Goal: Task Accomplishment & Management: Complete application form

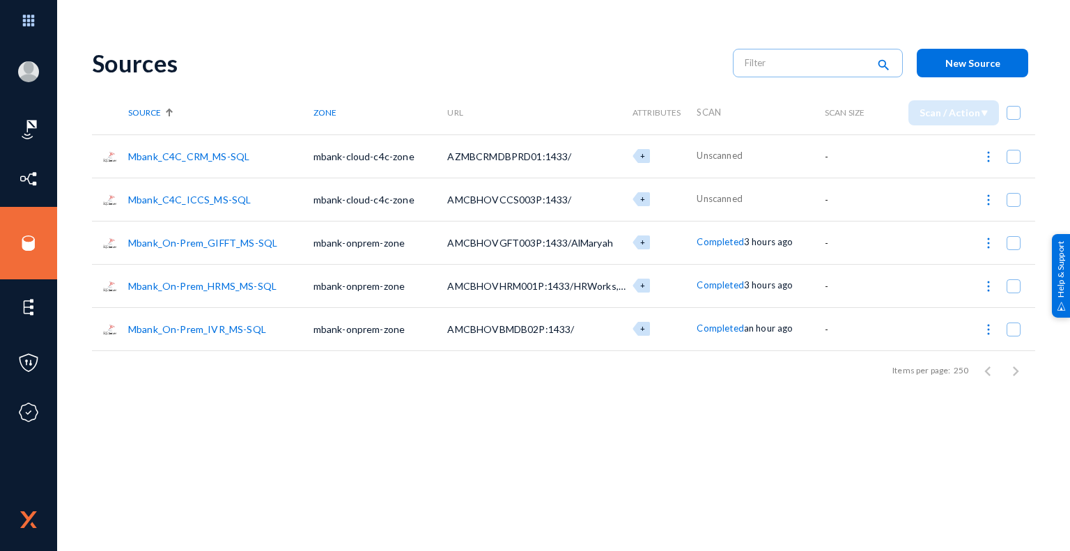
drag, startPoint x: 323, startPoint y: 63, endPoint x: 316, endPoint y: 67, distance: 8.4
click at [323, 63] on div "Sources" at bounding box center [405, 63] width 627 height 29
click at [980, 64] on span "New Source" at bounding box center [972, 63] width 55 height 12
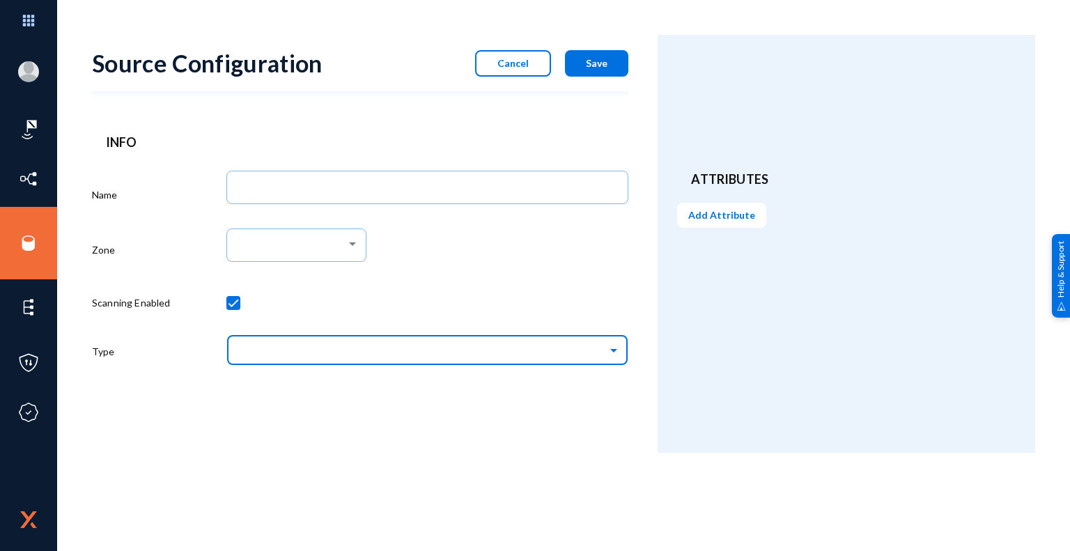
click at [613, 349] on span at bounding box center [616, 349] width 16 height 10
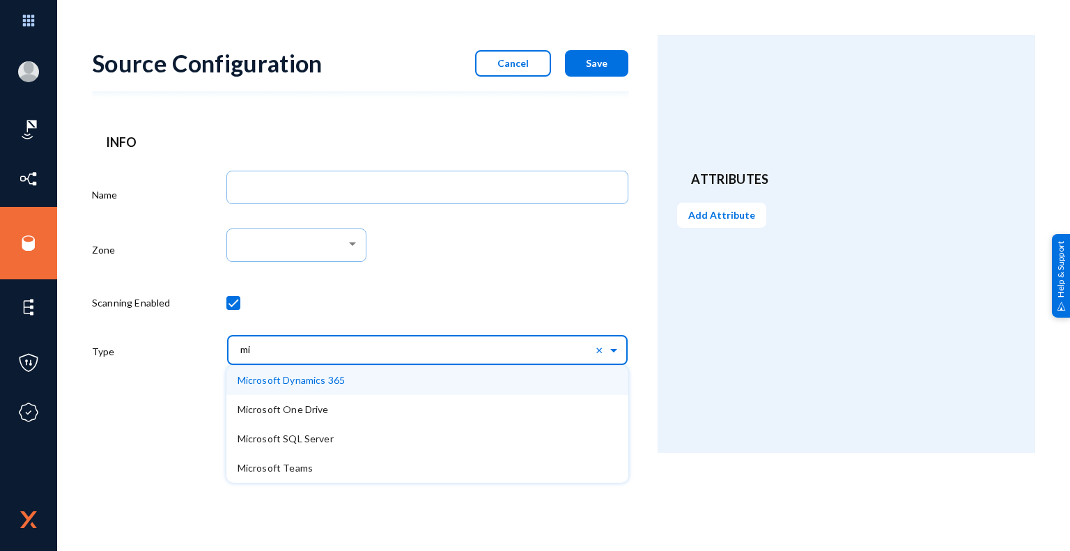
type input "m"
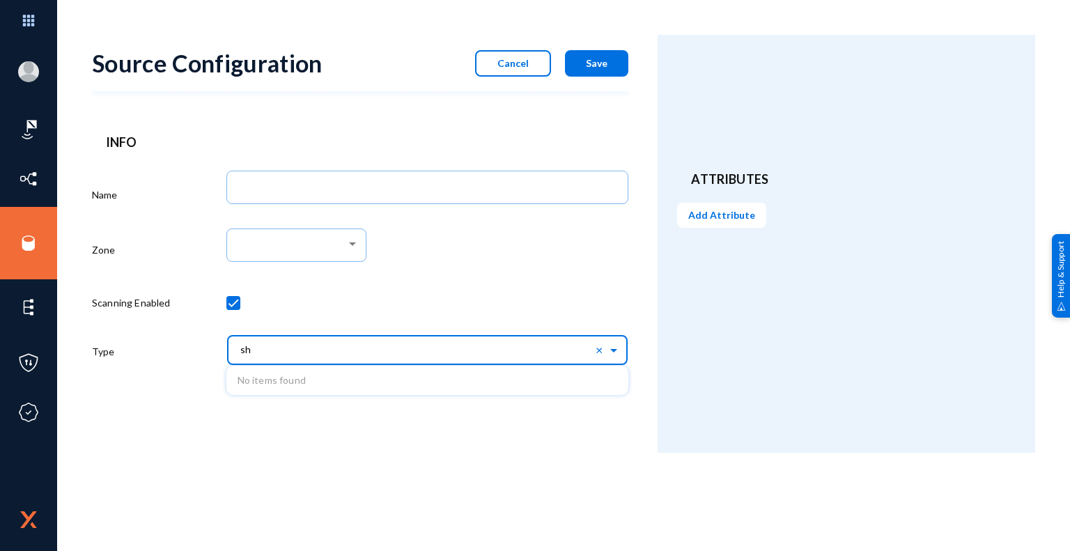
type input "s"
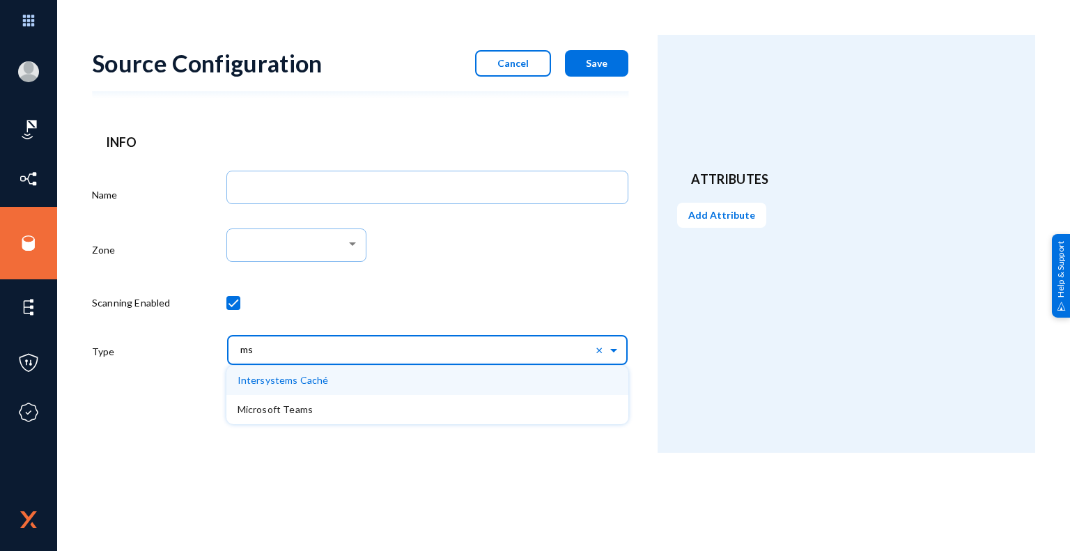
type input "m"
type input "s"
type input "o"
type input "micro"
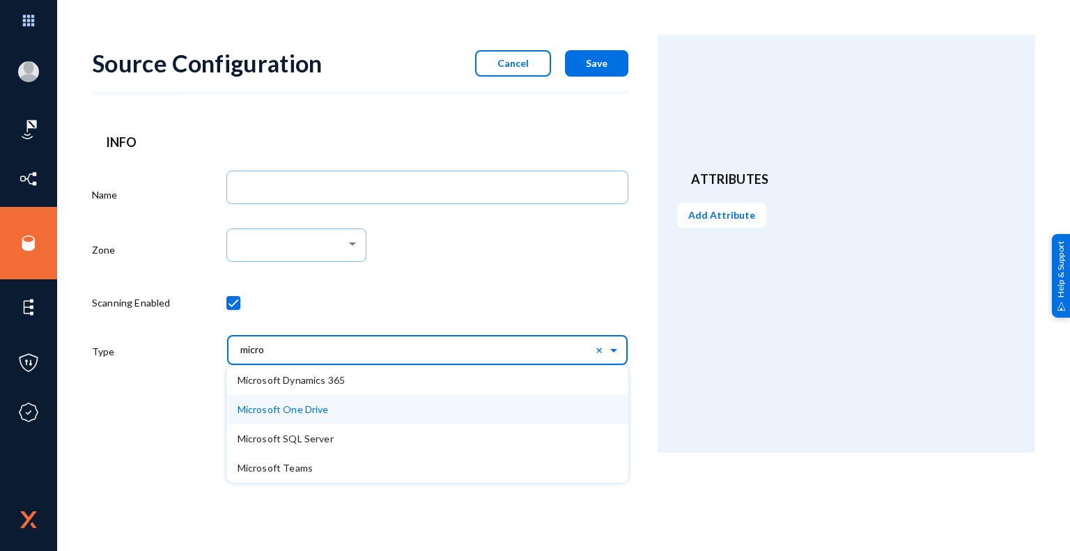
click at [318, 412] on span "Microsoft One Drive" at bounding box center [283, 409] width 91 height 12
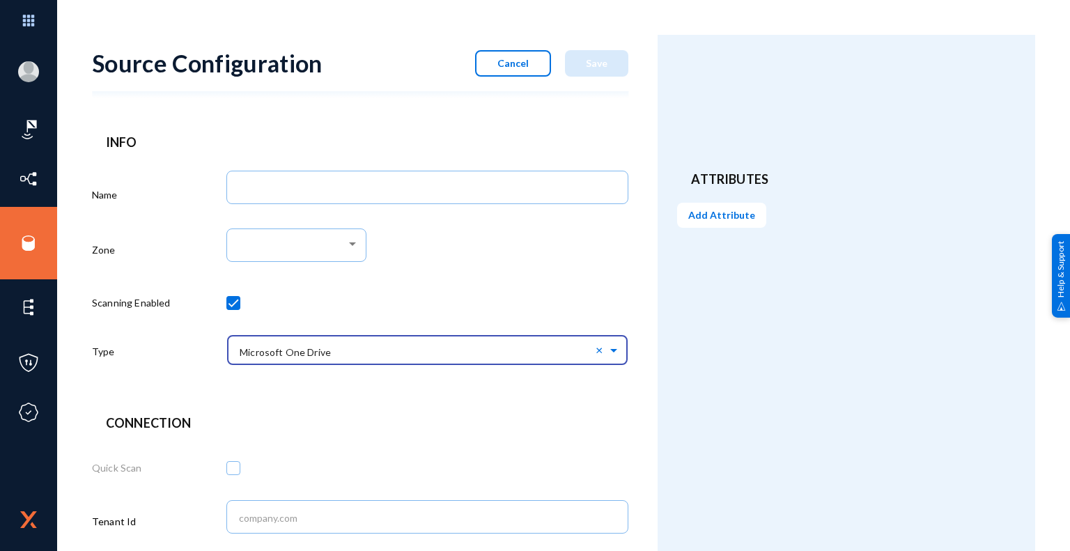
click at [483, 278] on div at bounding box center [427, 253] width 403 height 58
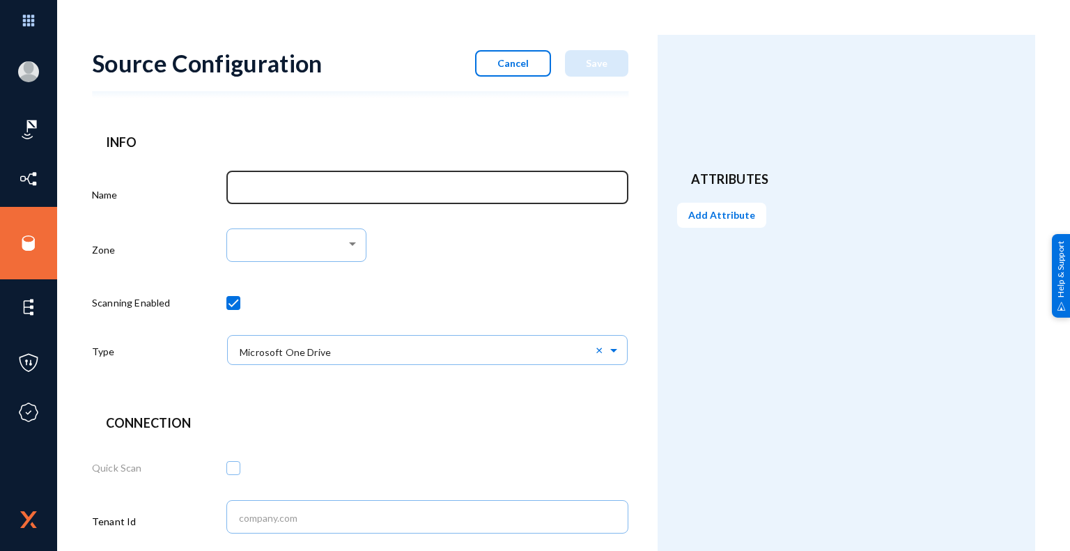
click at [351, 196] on div at bounding box center [427, 187] width 388 height 36
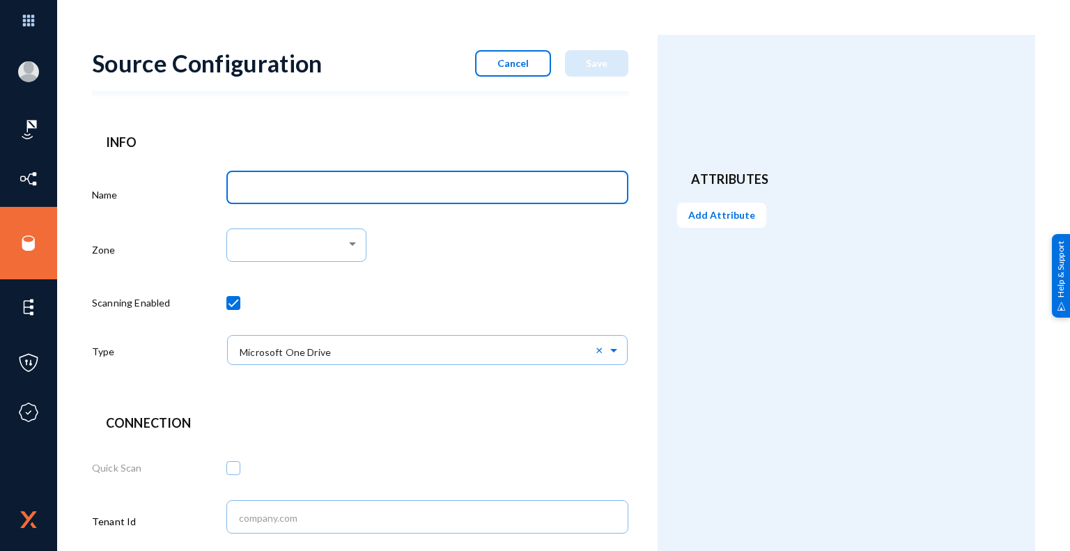
click at [351, 189] on input "Name" at bounding box center [430, 189] width 382 height 13
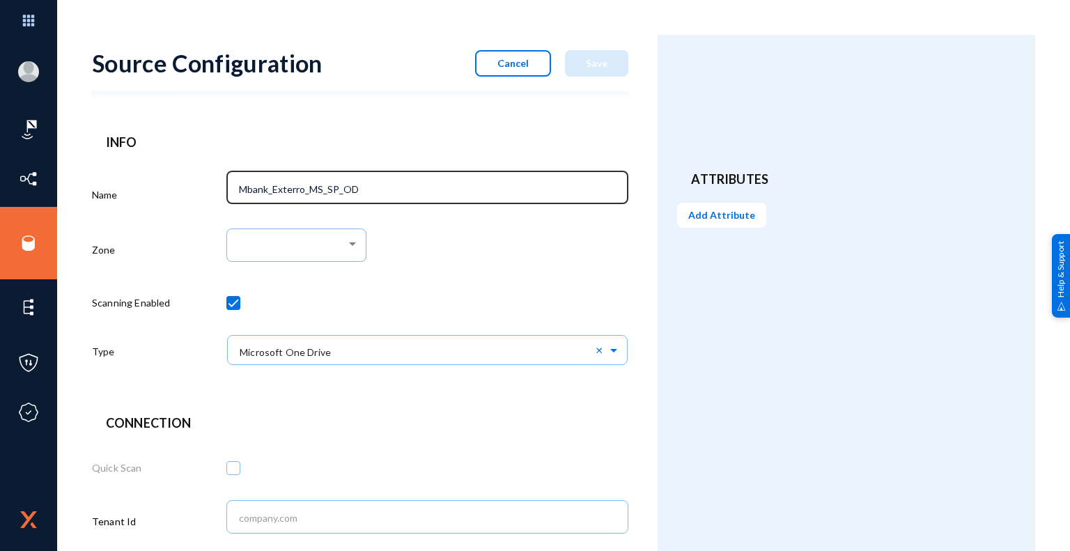
click at [400, 181] on div "Mbank_Exterro_MS_SP_OD" at bounding box center [427, 187] width 388 height 36
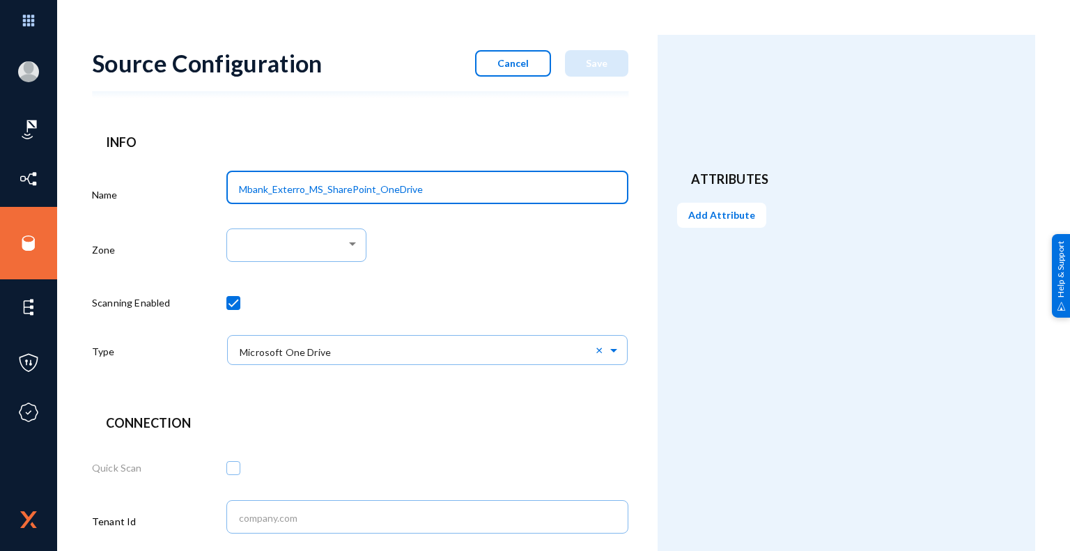
type input "Mbank_Exterro_MS_SharePoint_OneDrive"
click at [426, 247] on div at bounding box center [427, 253] width 403 height 58
click at [457, 191] on input "Mbank_Exterro_MS_SharePoint_OneDrive" at bounding box center [430, 189] width 382 height 13
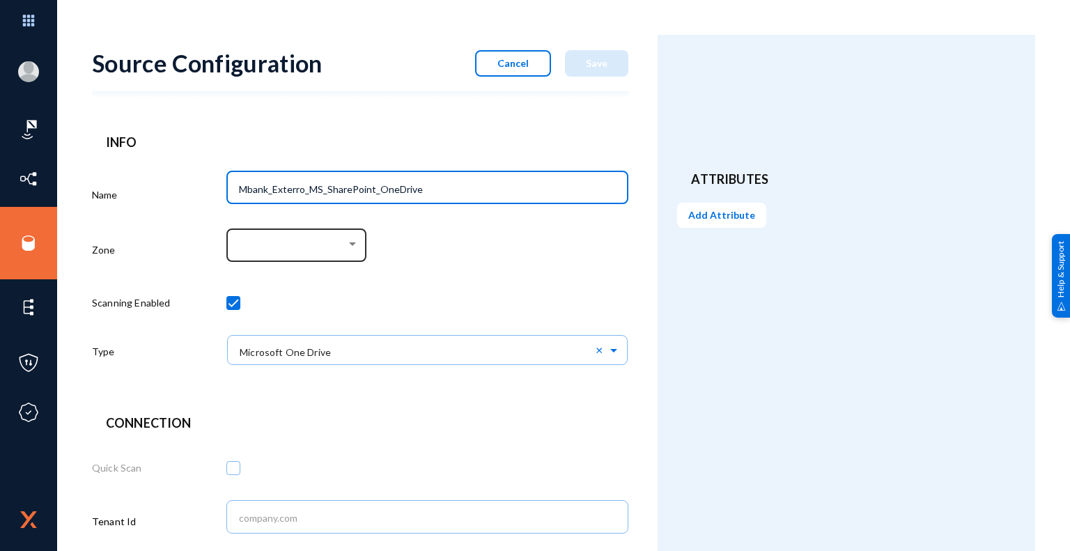
click at [350, 242] on div at bounding box center [352, 243] width 7 height 3
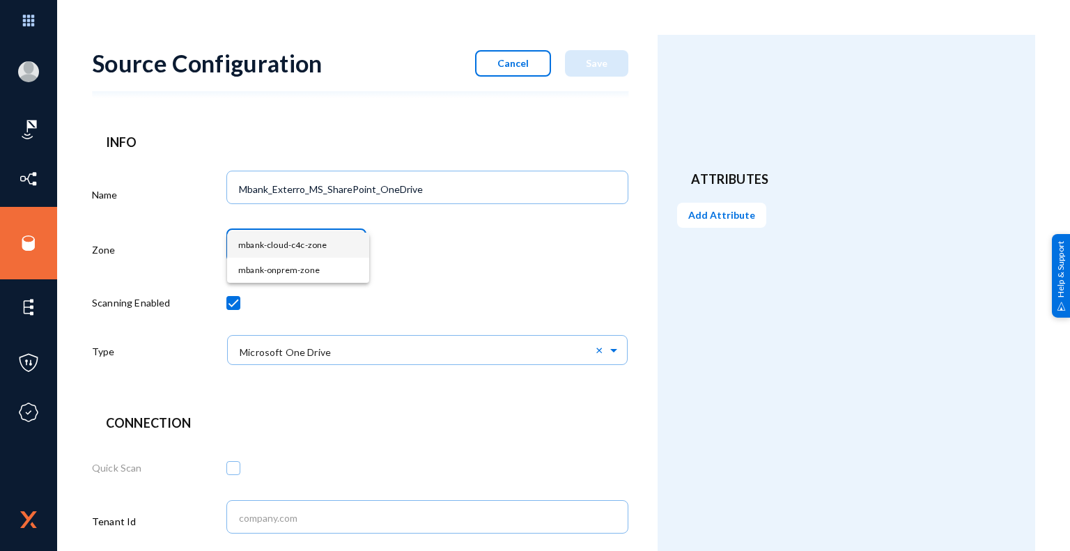
click at [456, 248] on div at bounding box center [535, 275] width 1070 height 551
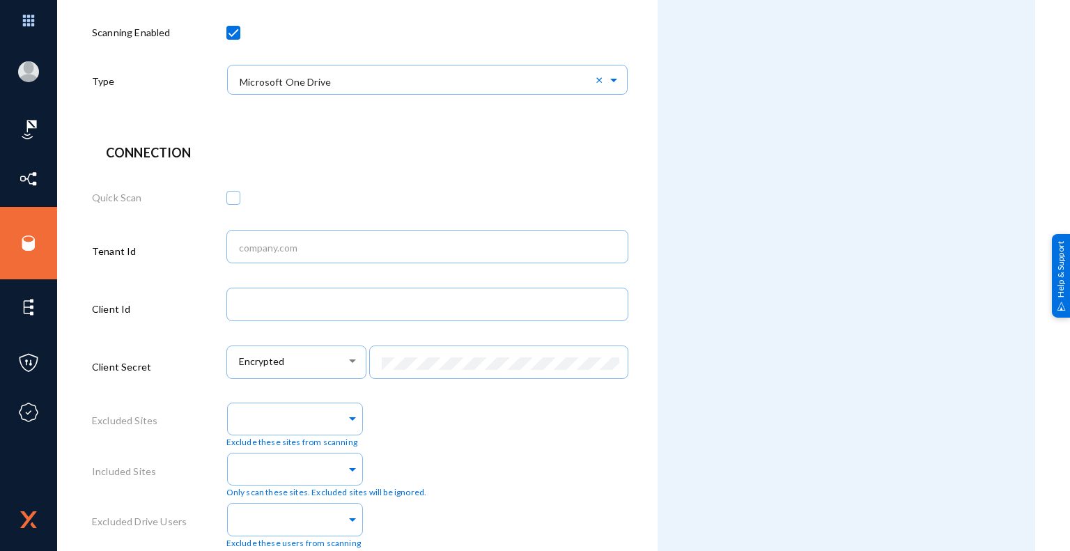
scroll to position [41, 0]
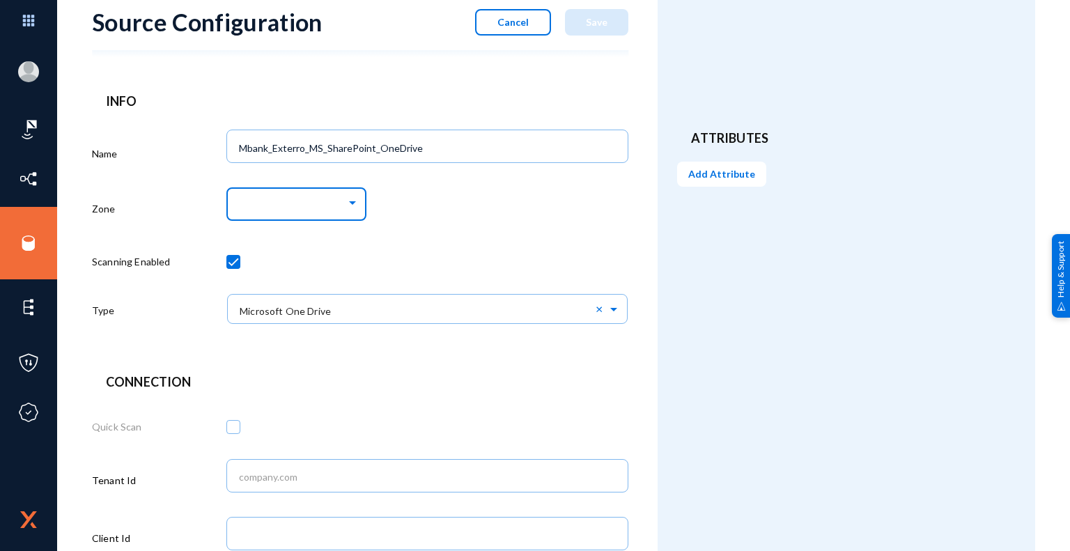
click at [352, 203] on div at bounding box center [352, 202] width 7 height 3
click at [304, 232] on span "mbank-onprem-zone" at bounding box center [298, 228] width 120 height 25
click at [490, 242] on div at bounding box center [427, 264] width 403 height 49
click at [696, 258] on div "Attributes Add Attribute" at bounding box center [847, 481] width 378 height 974
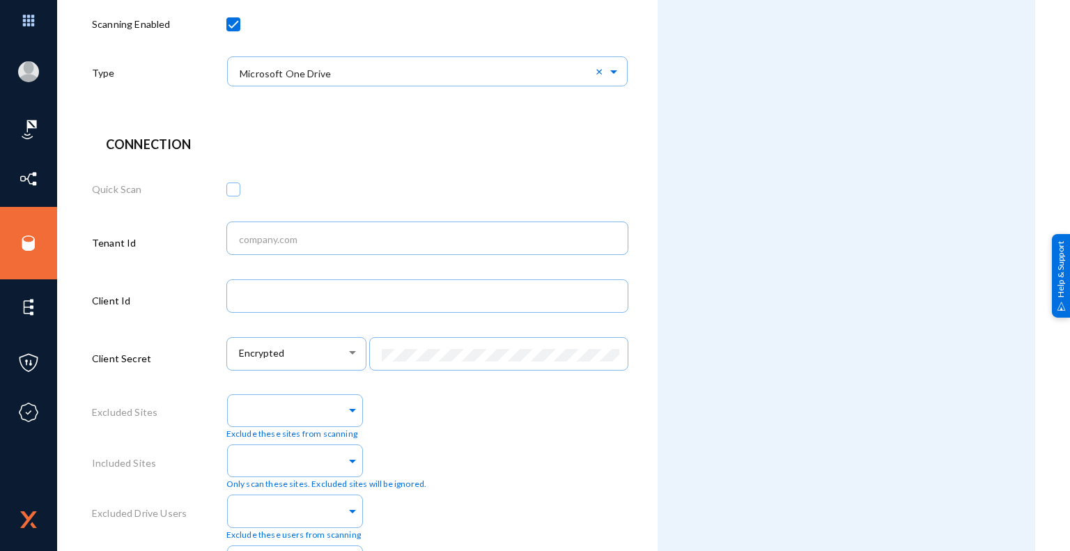
scroll to position [209, 0]
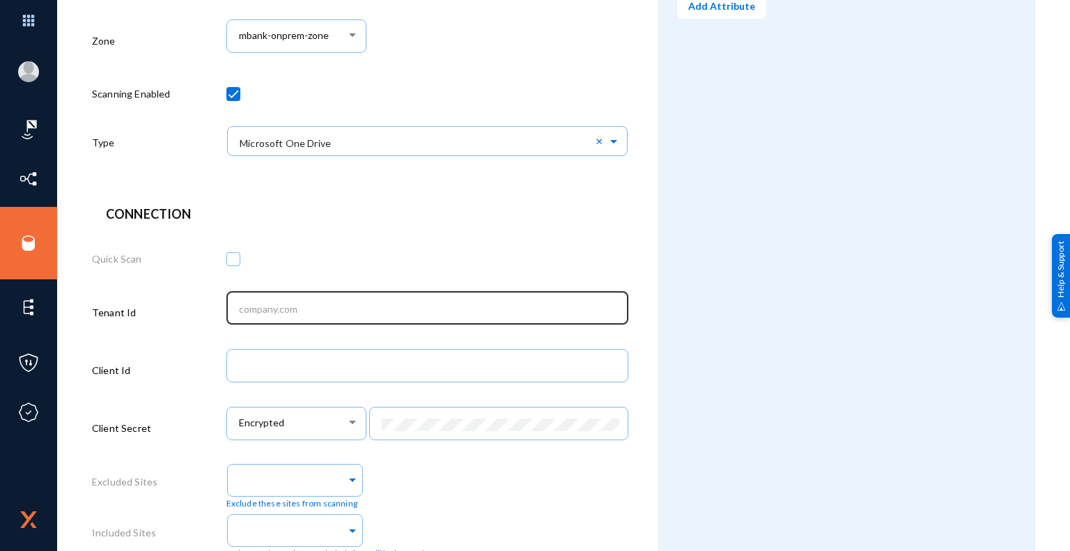
click at [443, 312] on input "text" at bounding box center [430, 309] width 382 height 13
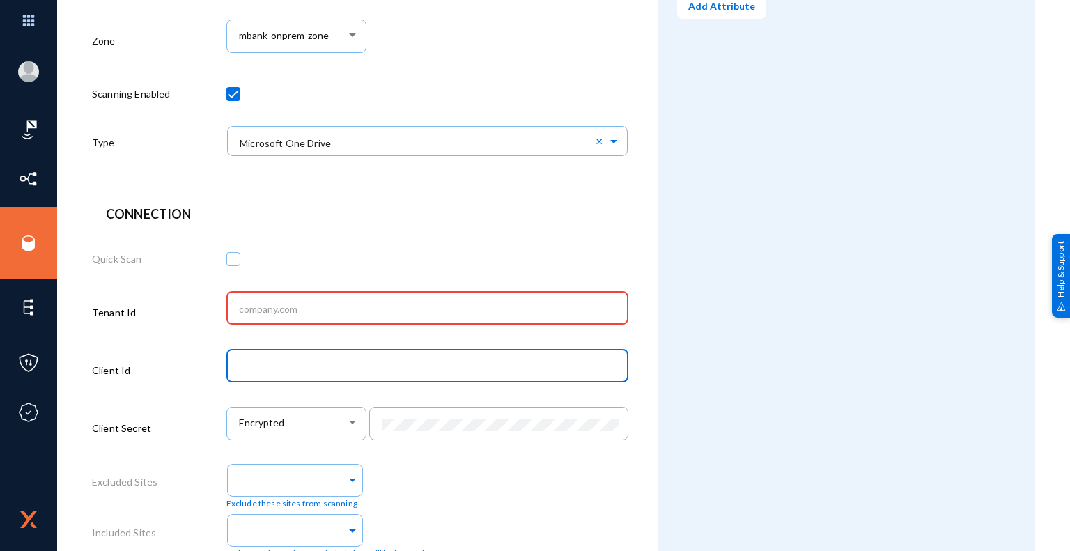
click at [383, 363] on input "text" at bounding box center [430, 367] width 382 height 13
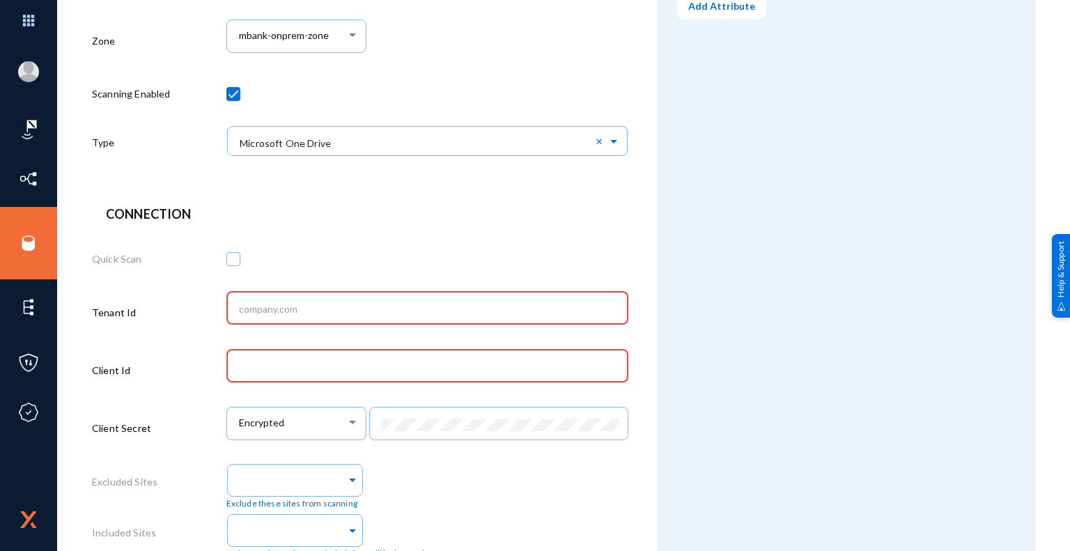
click at [473, 306] on input "text" at bounding box center [430, 309] width 382 height 13
paste input "20471d24-faf8-47f8-aade-f5c91329bf85"
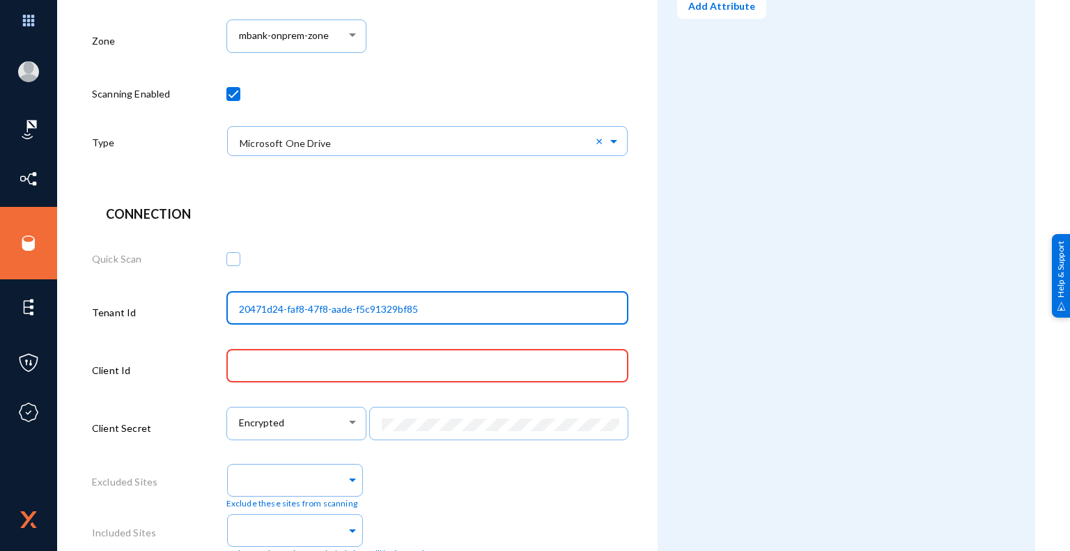
type input "20471d24-faf8-47f8-aade-f5c91329bf85"
click at [688, 351] on div "Attributes Add Attribute" at bounding box center [847, 313] width 378 height 974
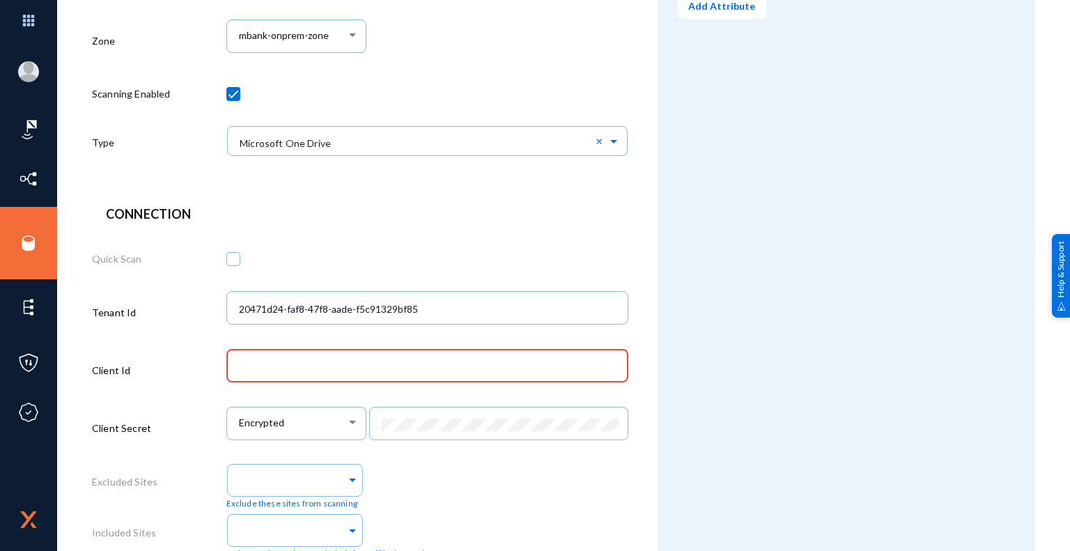
click at [318, 370] on input "text" at bounding box center [430, 367] width 382 height 13
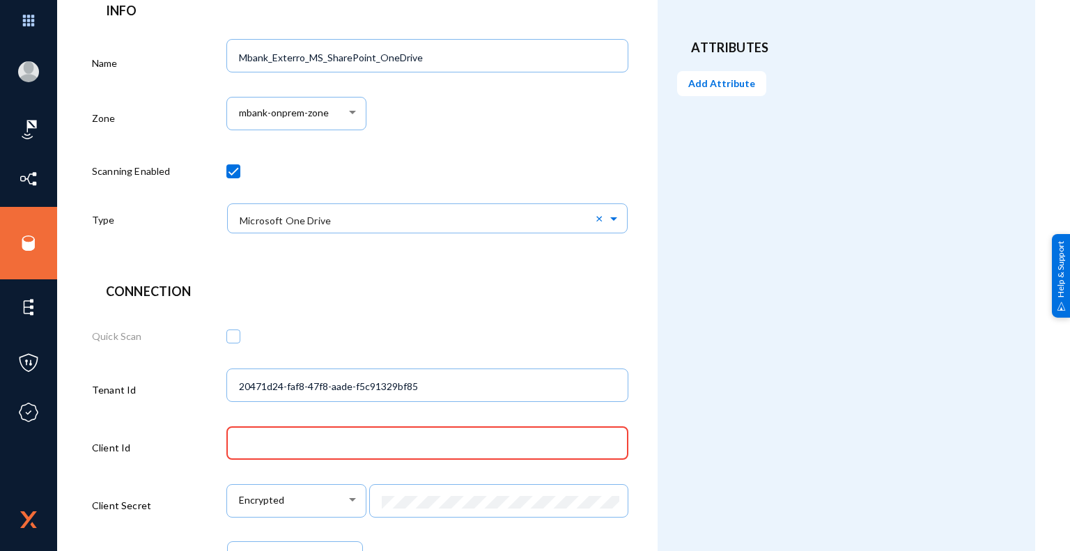
scroll to position [139, 0]
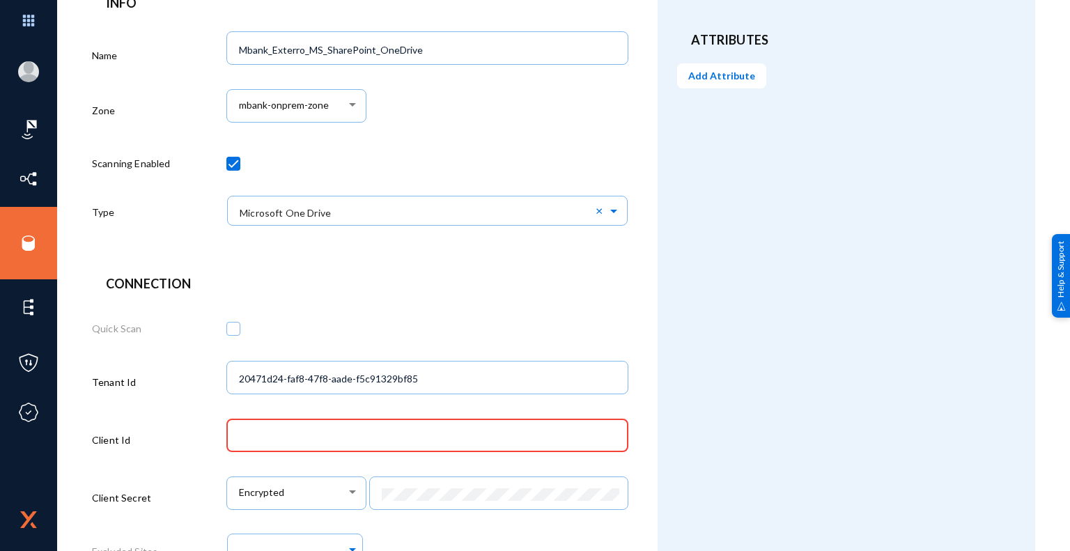
click at [562, 433] on input "text" at bounding box center [430, 437] width 382 height 13
click at [304, 442] on input "text" at bounding box center [430, 437] width 382 height 13
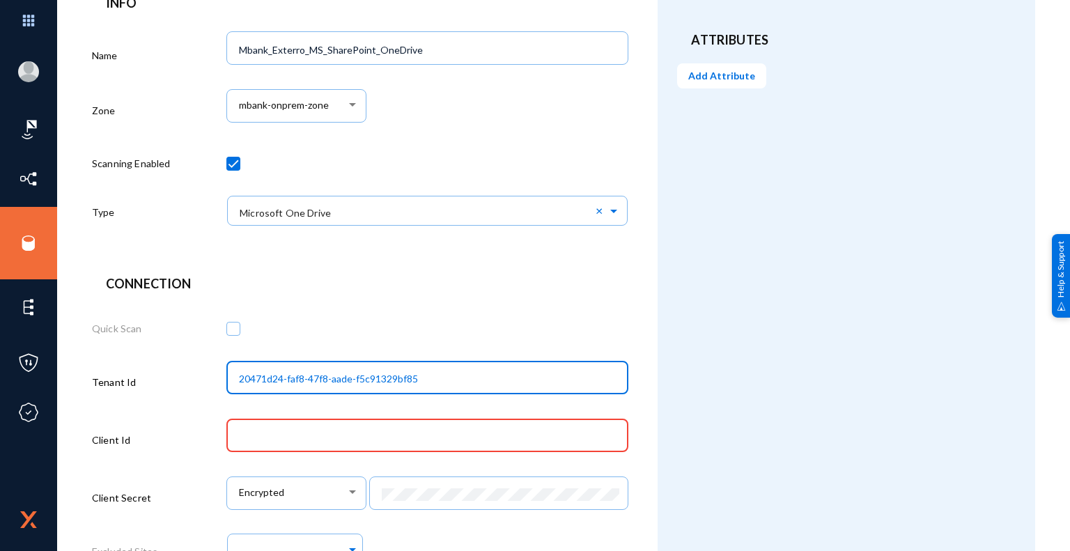
drag, startPoint x: 421, startPoint y: 378, endPoint x: 220, endPoint y: 396, distance: 202.2
click at [220, 396] on div "Tenant Id 20471d24-faf8-47f8-aade-f5c91329bf85" at bounding box center [360, 385] width 536 height 58
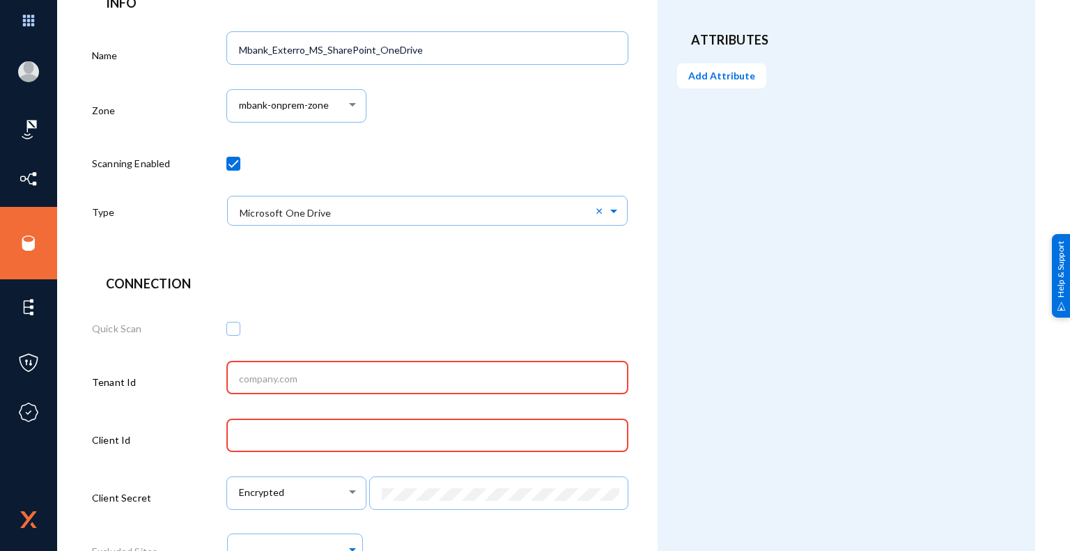
click at [279, 438] on input "text" at bounding box center [430, 437] width 382 height 13
paste input "20471d24-faf8-47f8-aade-f5c91329bf85"
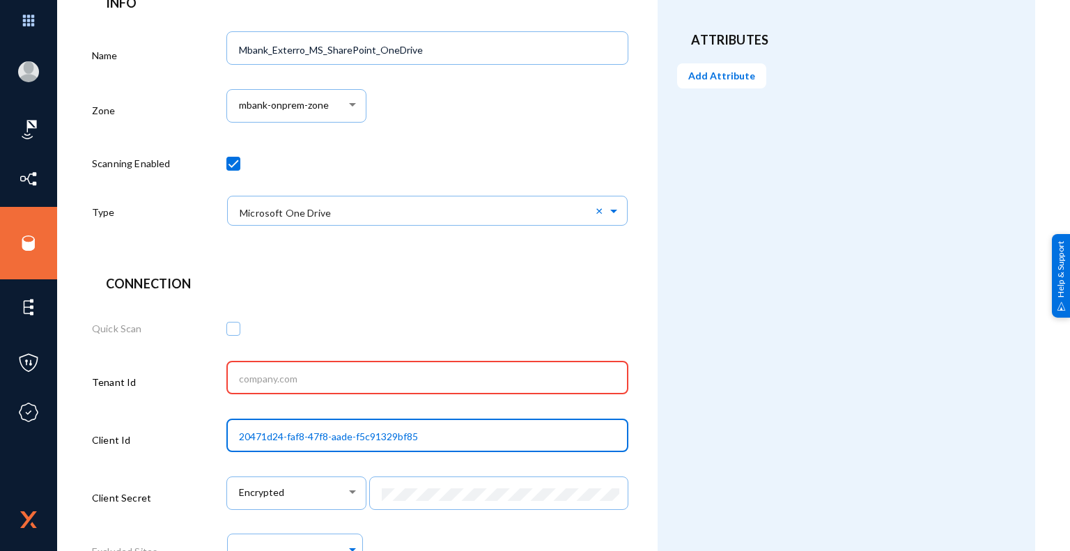
type input "20471d24-faf8-47f8-aade-f5c91329bf85"
click at [357, 387] on div at bounding box center [427, 376] width 388 height 36
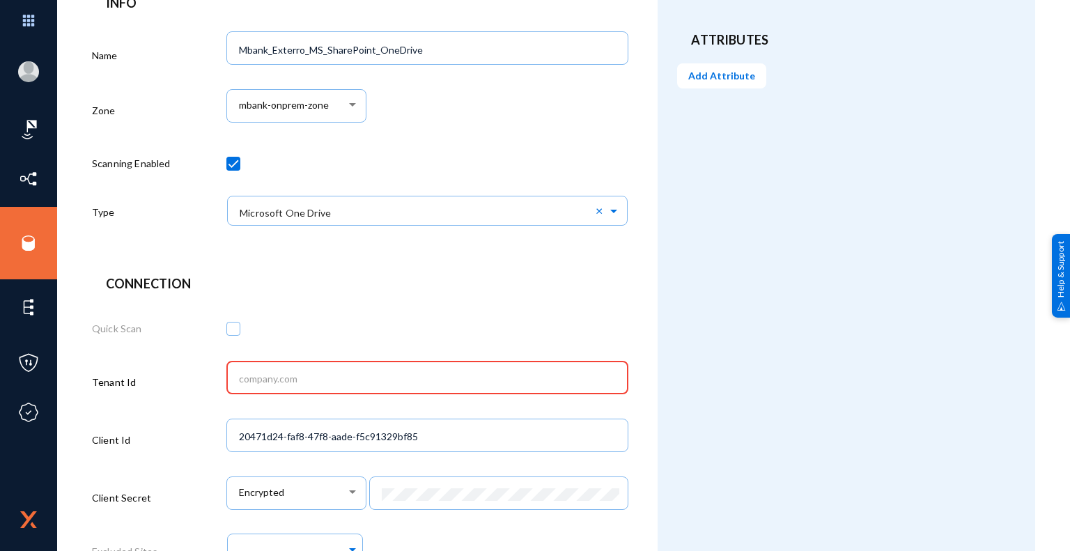
paste input "bf325037-eb21-4a79-8b3f-466dc460bd7c"
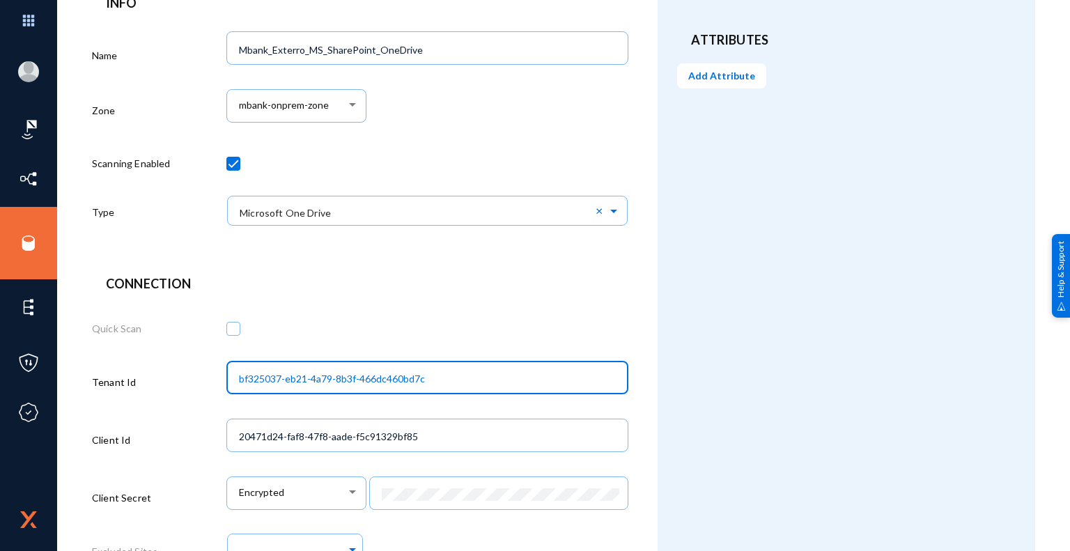
type input "bf325037-eb21-4a79-8b3f-466dc460bd7c"
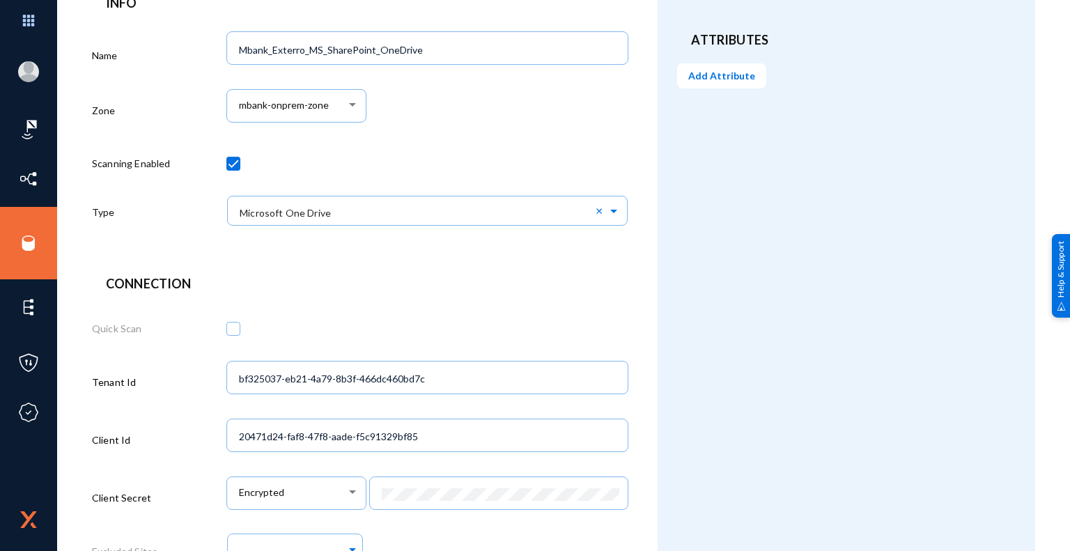
click at [670, 445] on div "Attributes Add Attribute" at bounding box center [847, 382] width 378 height 974
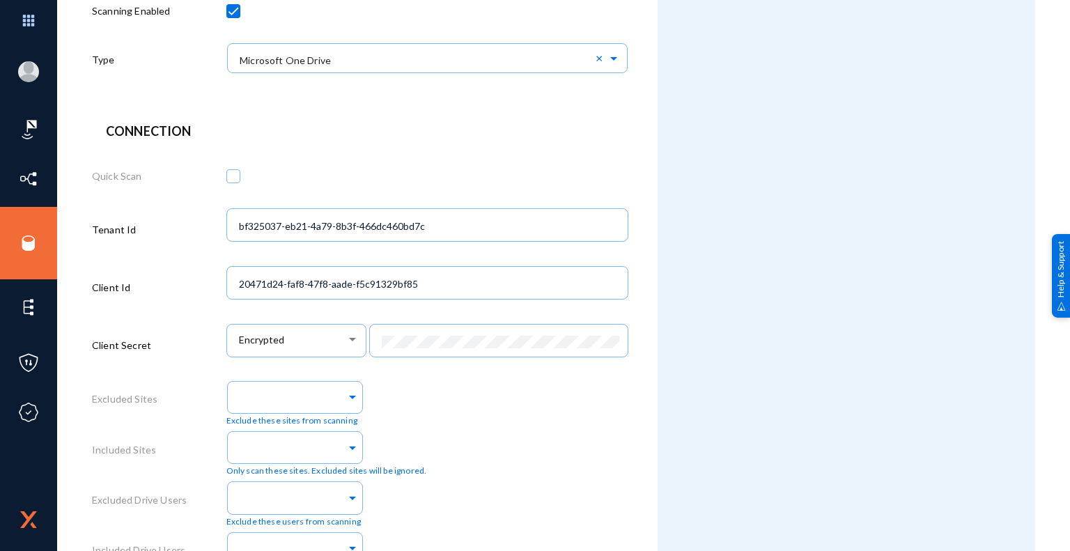
scroll to position [348, 0]
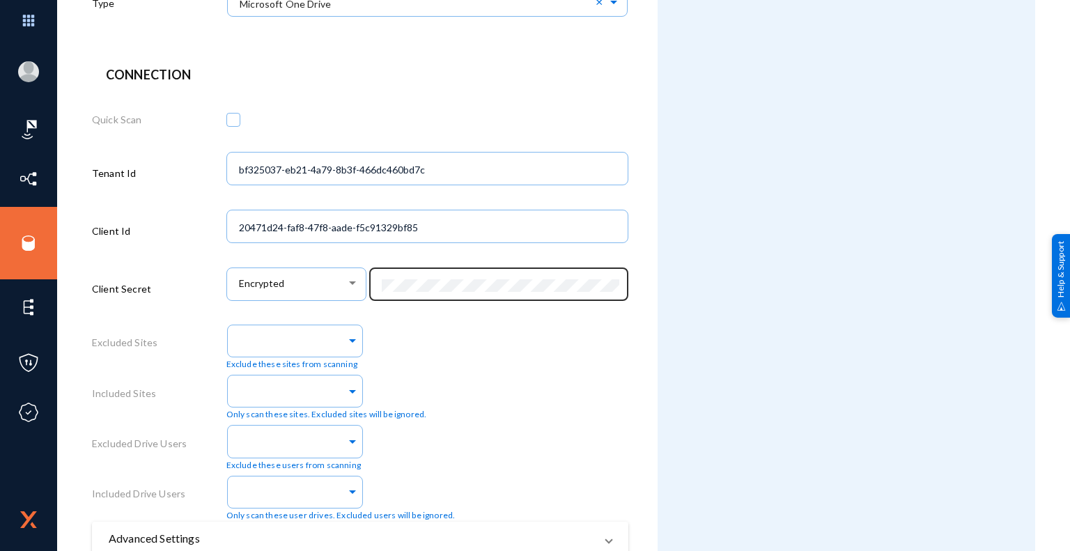
click at [430, 278] on div at bounding box center [498, 283] width 245 height 36
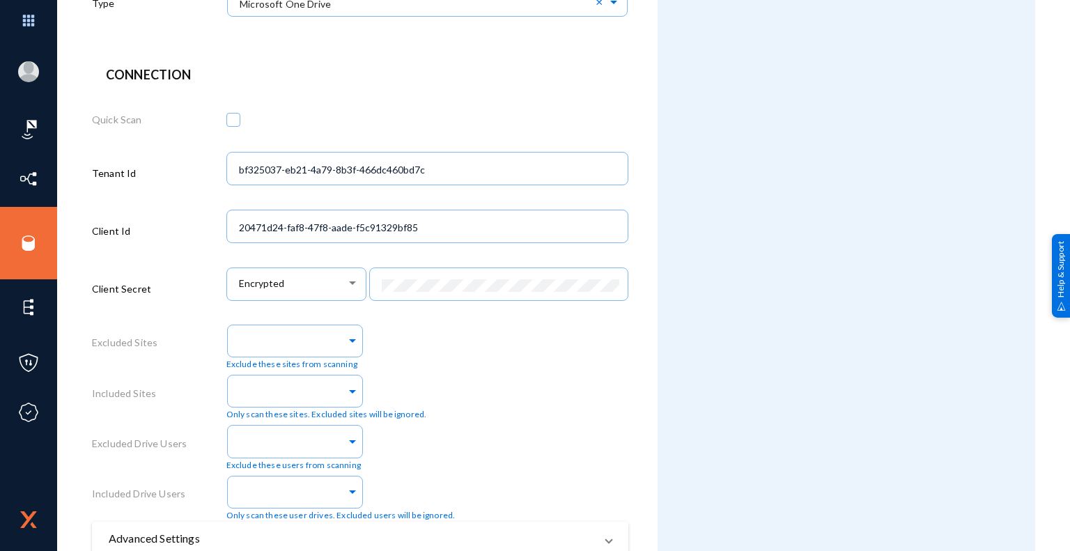
click at [708, 365] on div "Attributes Add Attribute" at bounding box center [847, 173] width 378 height 974
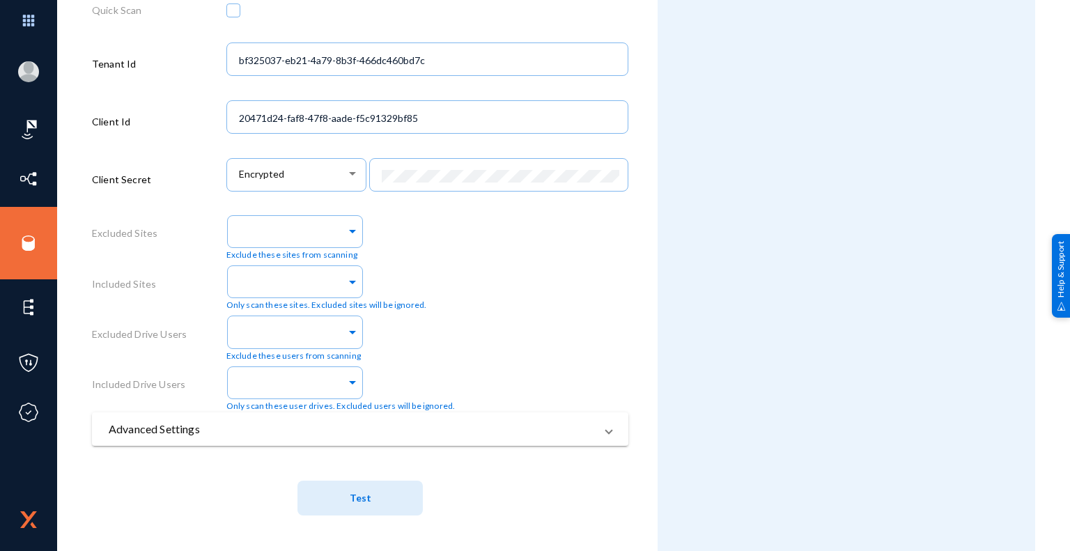
scroll to position [459, 0]
click at [365, 504] on span "Test" at bounding box center [361, 499] width 22 height 12
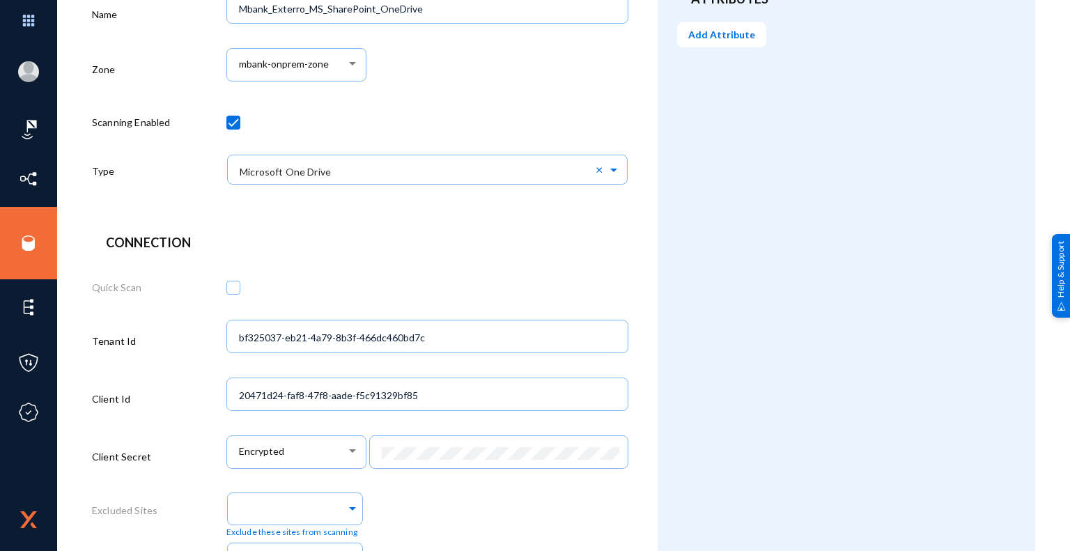
scroll to position [0, 0]
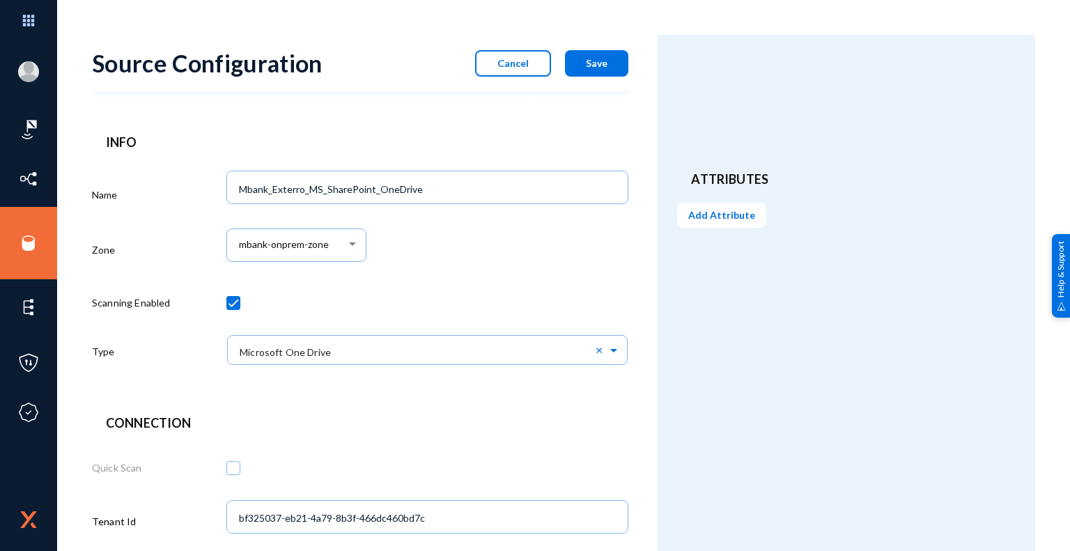
click at [597, 66] on span "Save" at bounding box center [597, 63] width 22 height 12
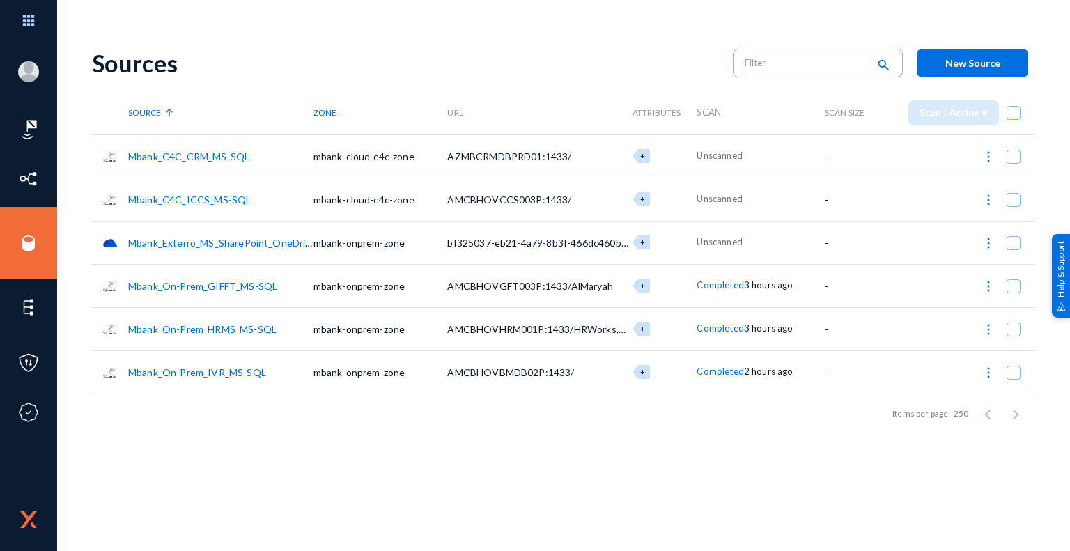
click at [230, 243] on link "Mbank_Exterro_MS_SharePoint_OneDrive" at bounding box center [222, 243] width 188 height 12
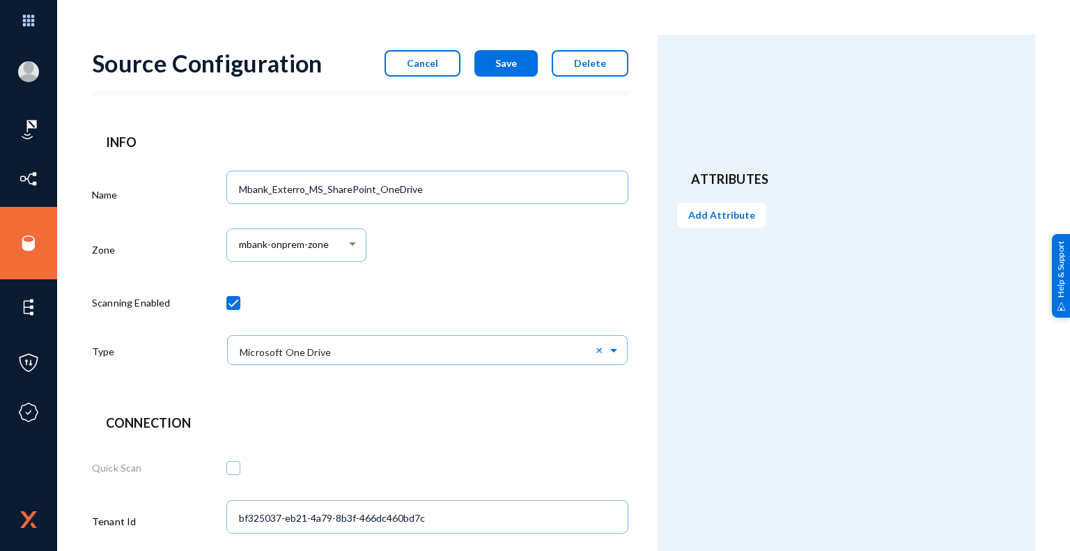
click at [428, 63] on span "Cancel" at bounding box center [422, 63] width 31 height 12
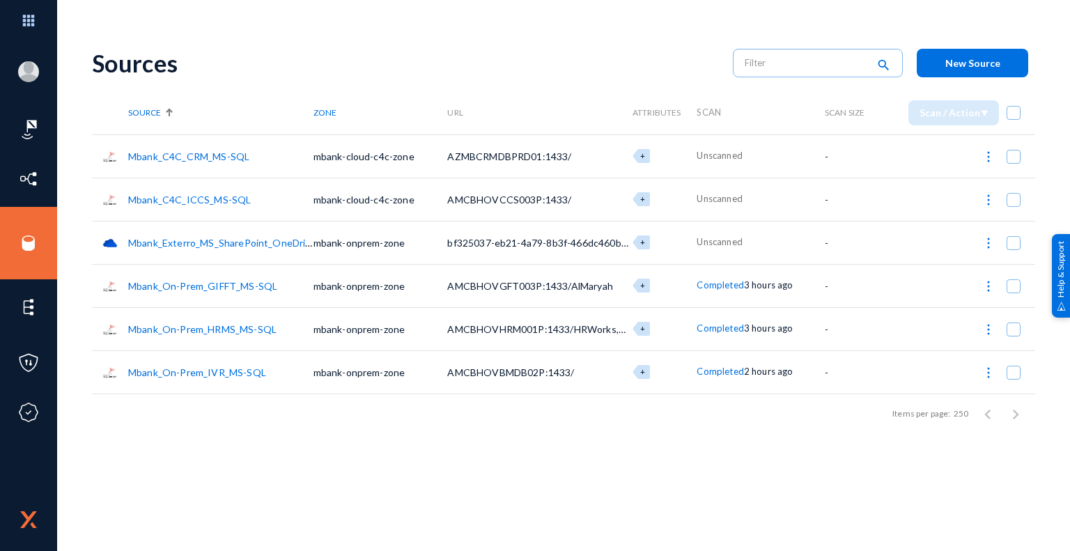
click at [970, 70] on button "New Source" at bounding box center [972, 63] width 111 height 29
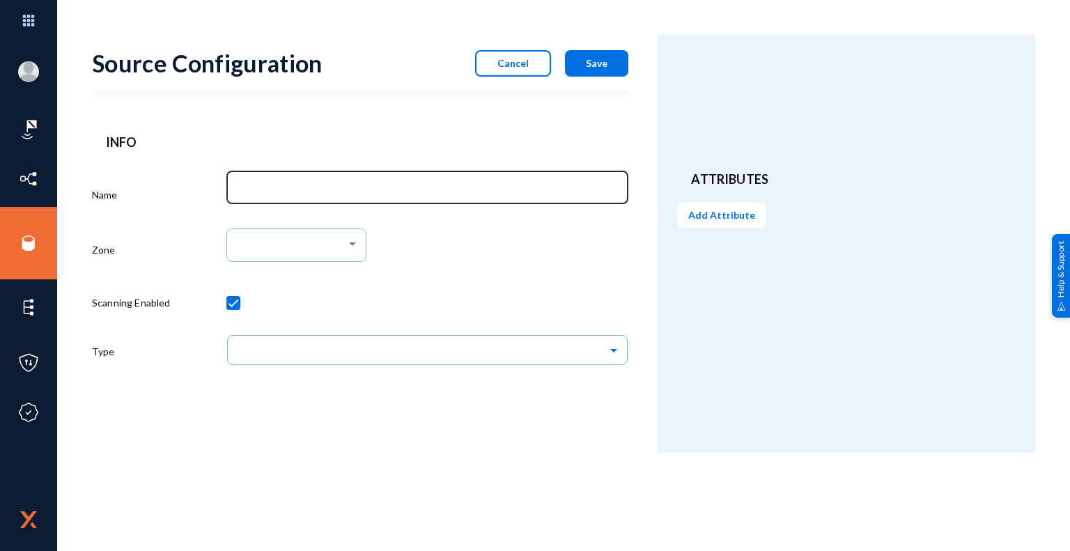
click at [488, 180] on div at bounding box center [427, 187] width 388 height 36
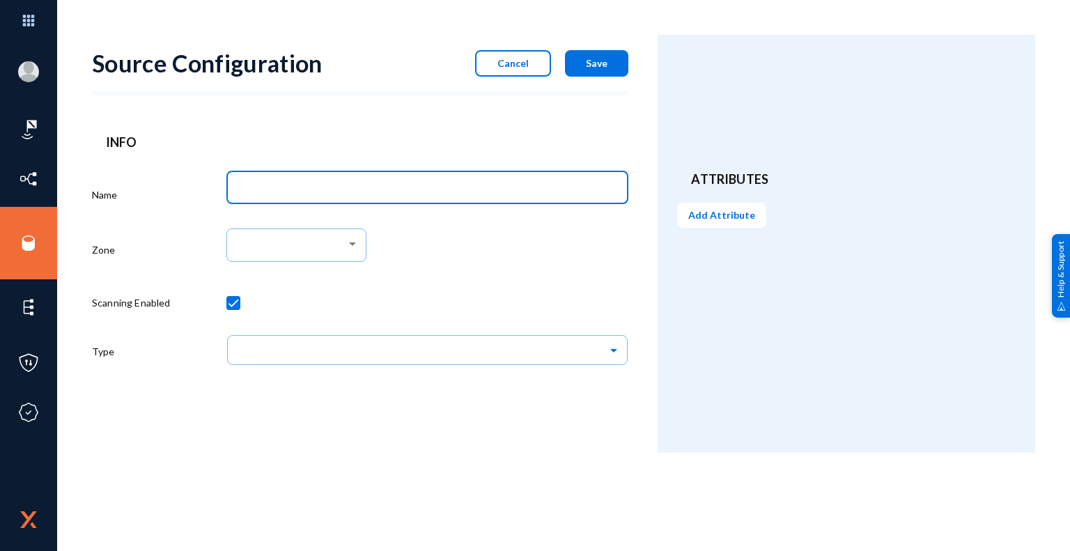
click at [469, 189] on input "Name" at bounding box center [430, 189] width 382 height 13
type input "m"
click at [536, 252] on div at bounding box center [427, 253] width 403 height 58
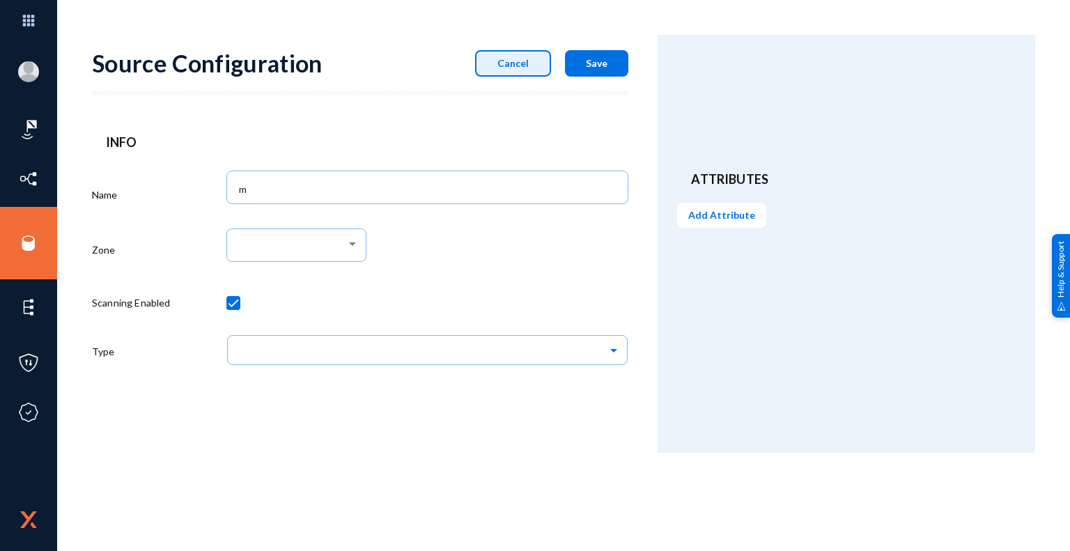
click at [531, 63] on button "Cancel" at bounding box center [513, 63] width 76 height 26
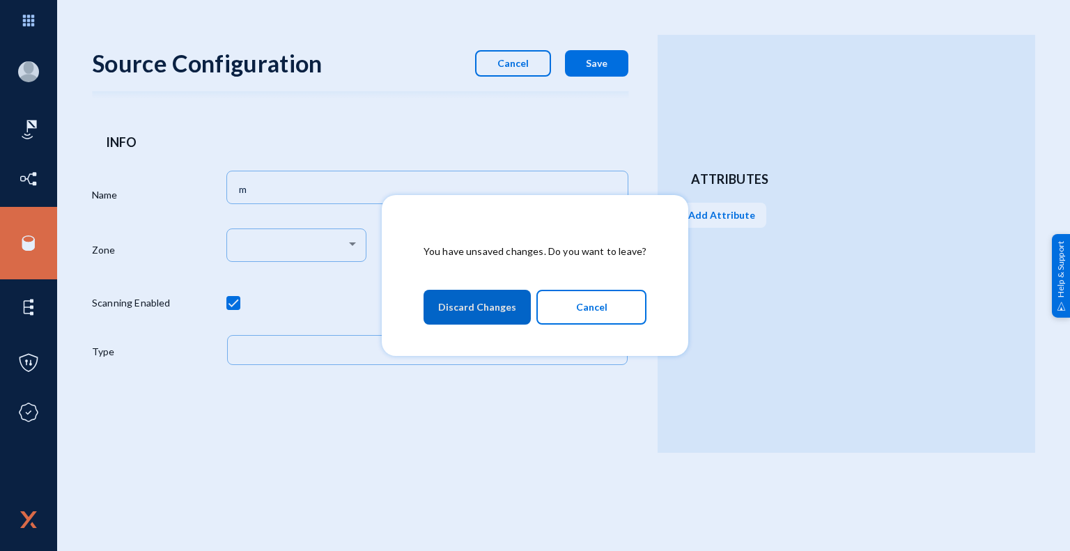
click at [500, 314] on span "Discard Changes" at bounding box center [477, 307] width 78 height 25
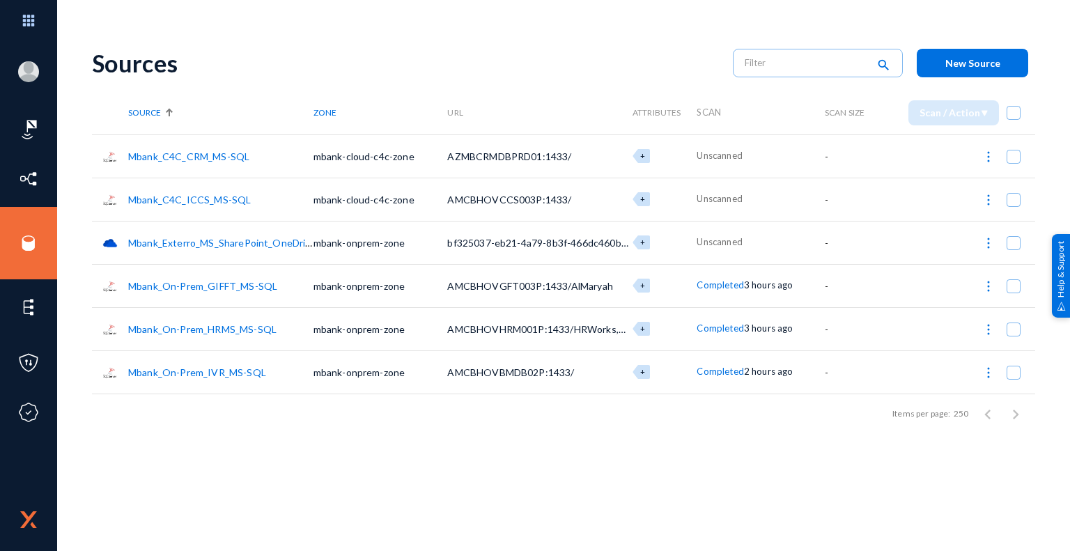
click at [198, 242] on link "Mbank_Exterro_MS_SharePoint_OneDrive" at bounding box center [222, 243] width 188 height 12
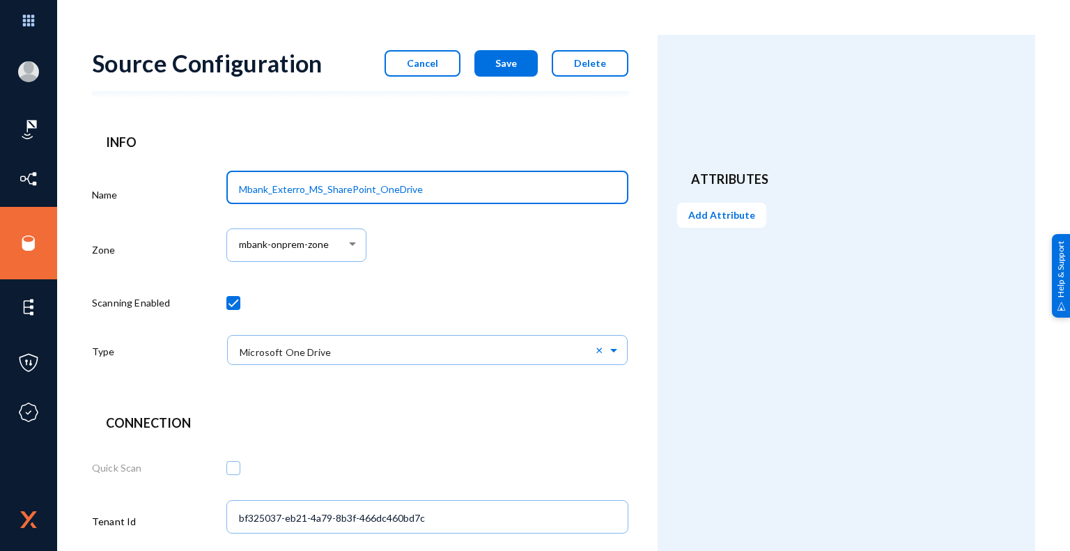
drag, startPoint x: 454, startPoint y: 188, endPoint x: 210, endPoint y: 187, distance: 243.8
click at [210, 187] on div "Name Mbank_Exterro_MS_SharePoint_OneDrive Zone mbank-onprem-zone Scanning Enabl…" at bounding box center [360, 272] width 536 height 213
click at [568, 255] on div "mbank-onprem-zone" at bounding box center [427, 253] width 403 height 58
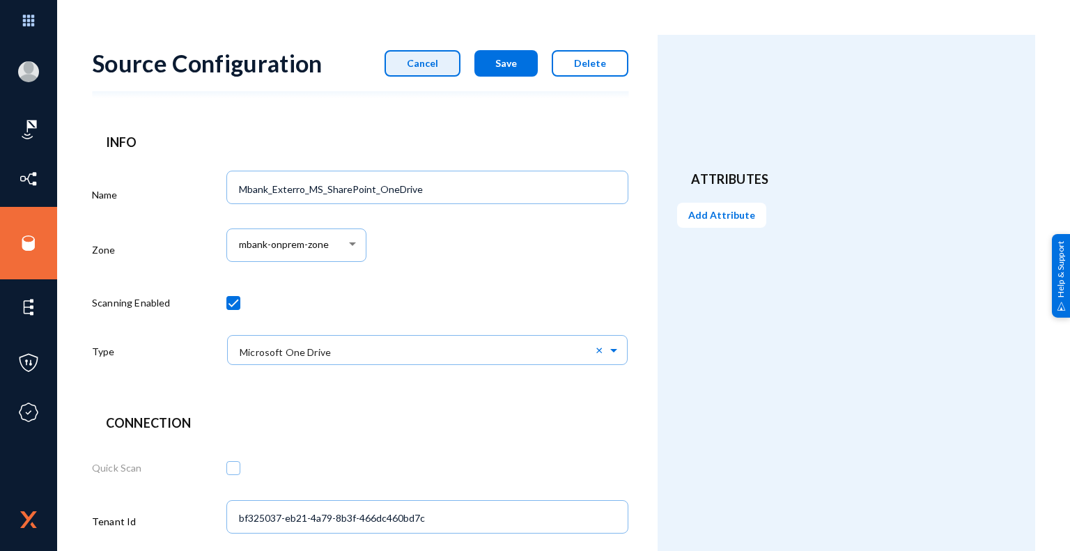
click at [438, 61] on span "Cancel" at bounding box center [422, 63] width 31 height 12
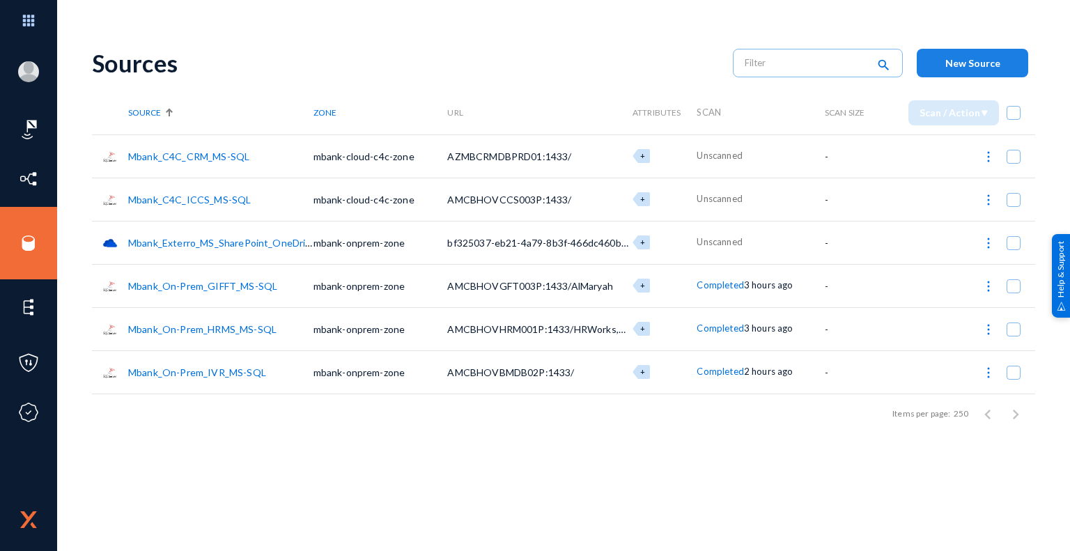
click at [982, 68] on span "New Source" at bounding box center [972, 63] width 55 height 12
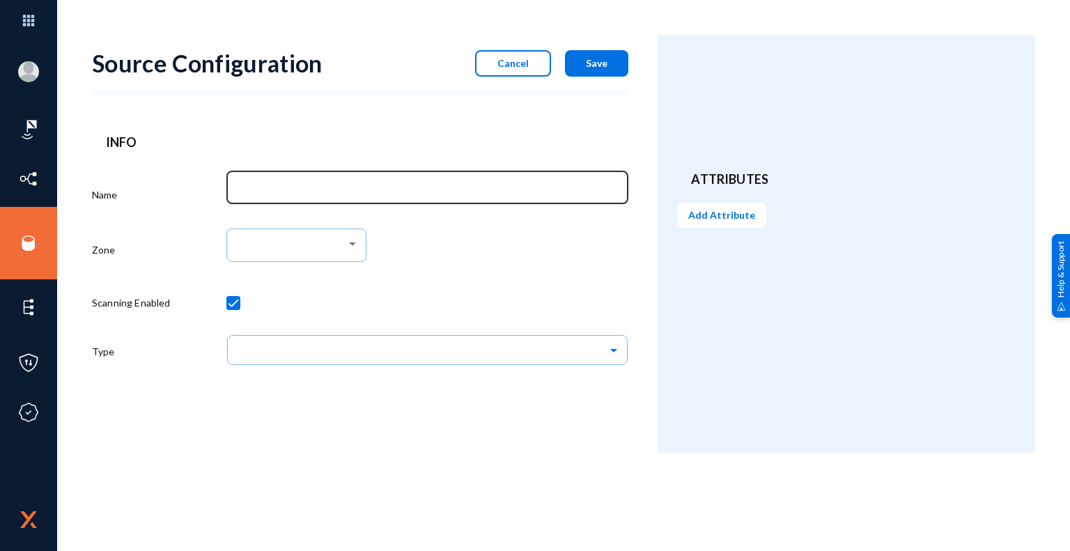
click at [352, 185] on input "Name" at bounding box center [430, 189] width 382 height 13
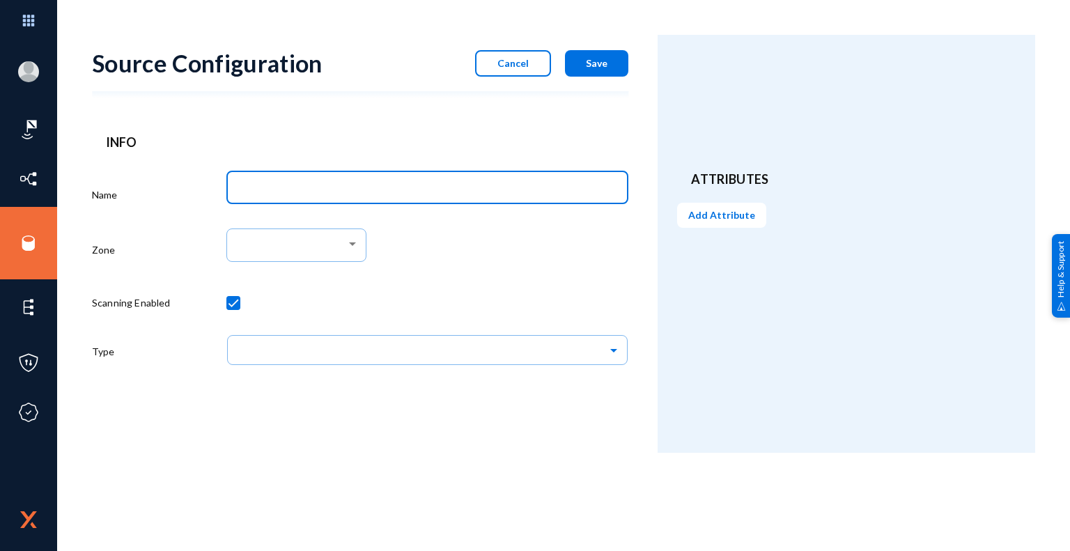
paste input "Mbank_Exterro_MS_SharePoint_OneDrive"
type input "Mbank_Exterro_MS_O365Mail"
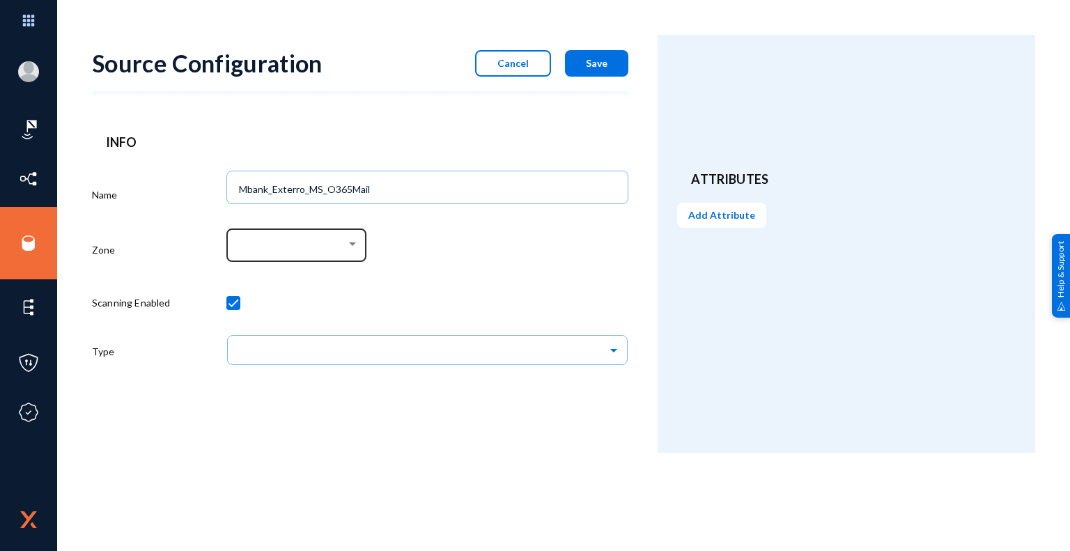
click at [355, 237] on div at bounding box center [295, 244] width 125 height 36
click at [295, 274] on span "mbank-onprem-zone" at bounding box center [299, 270] width 120 height 25
click at [459, 274] on div "mbank-onprem-zone" at bounding box center [427, 253] width 403 height 58
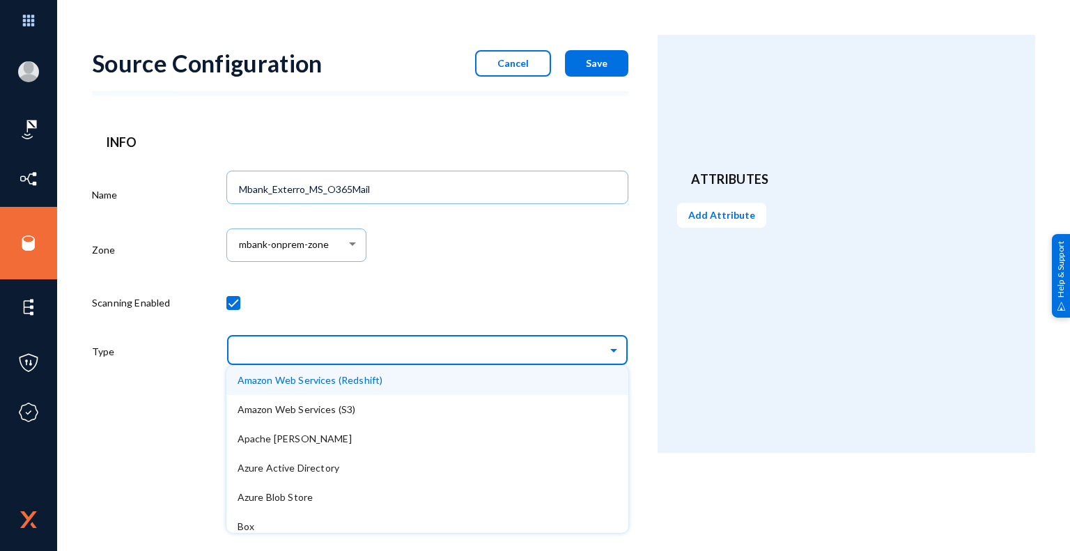
click at [521, 359] on input "text" at bounding box center [434, 350] width 389 height 24
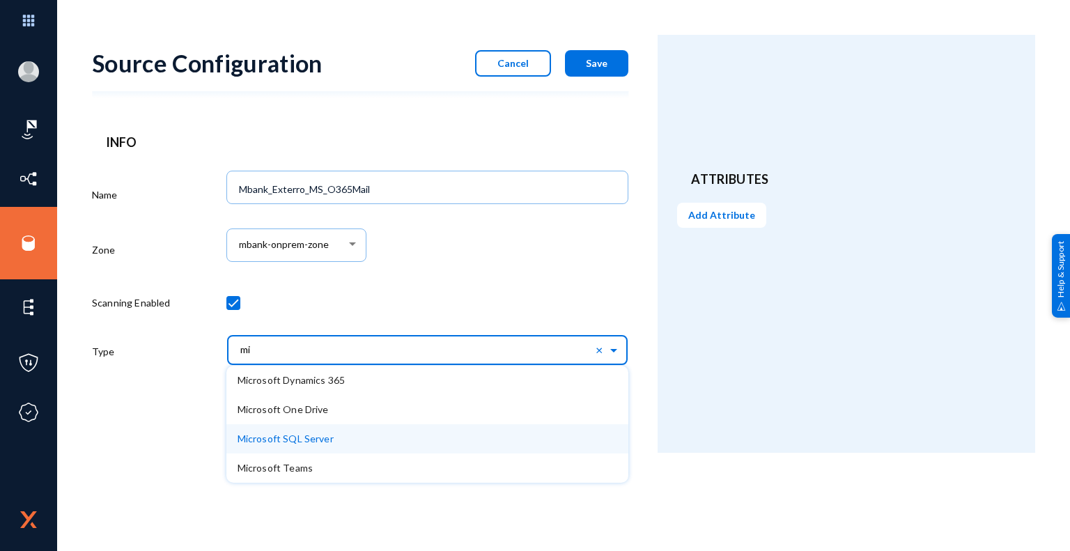
type input "m"
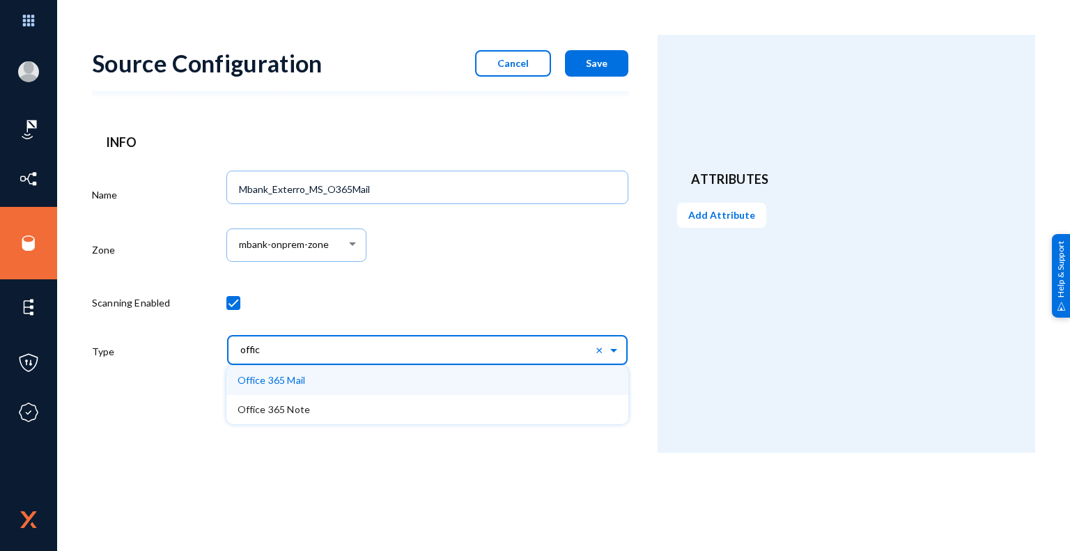
type input "office"
click at [295, 380] on span "Office 365 Mail" at bounding box center [272, 380] width 68 height 12
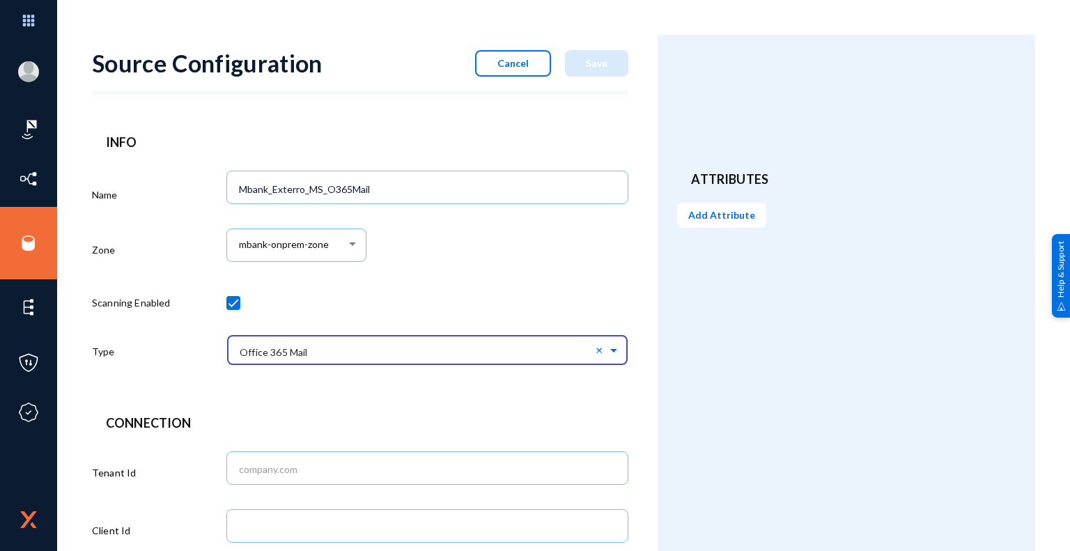
click at [426, 400] on form "Source Configuration Cancel Save Info Name Mbank_Exterro_MS_O365Mail Zone mbank…" at bounding box center [375, 447] width 566 height 824
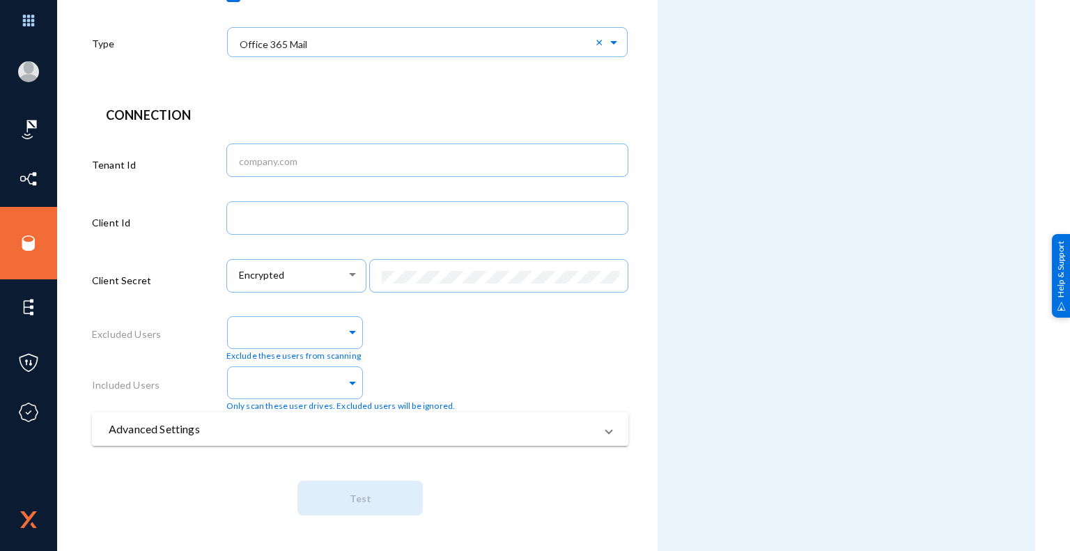
scroll to position [309, 0]
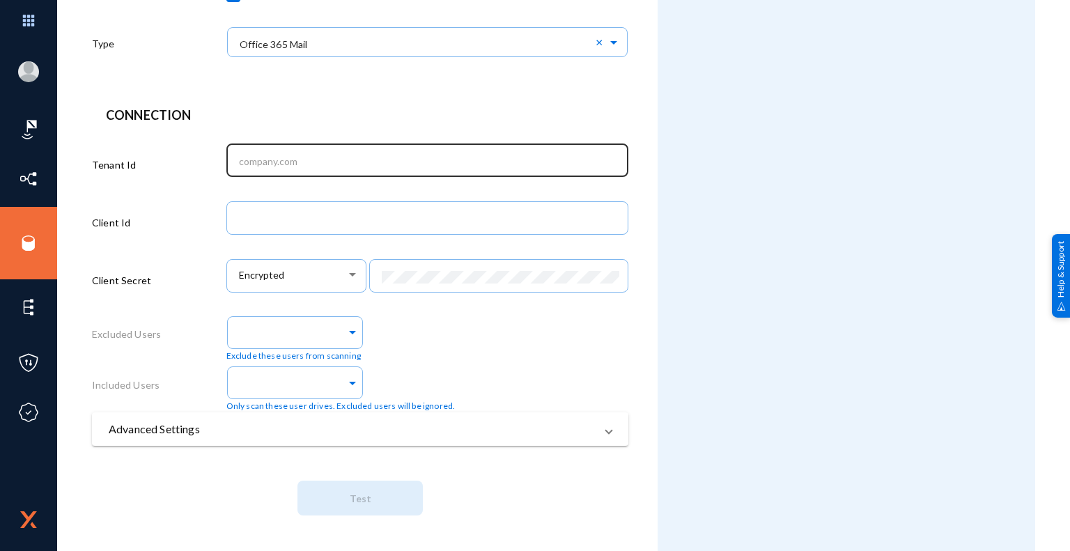
click at [350, 164] on input "text" at bounding box center [430, 161] width 382 height 13
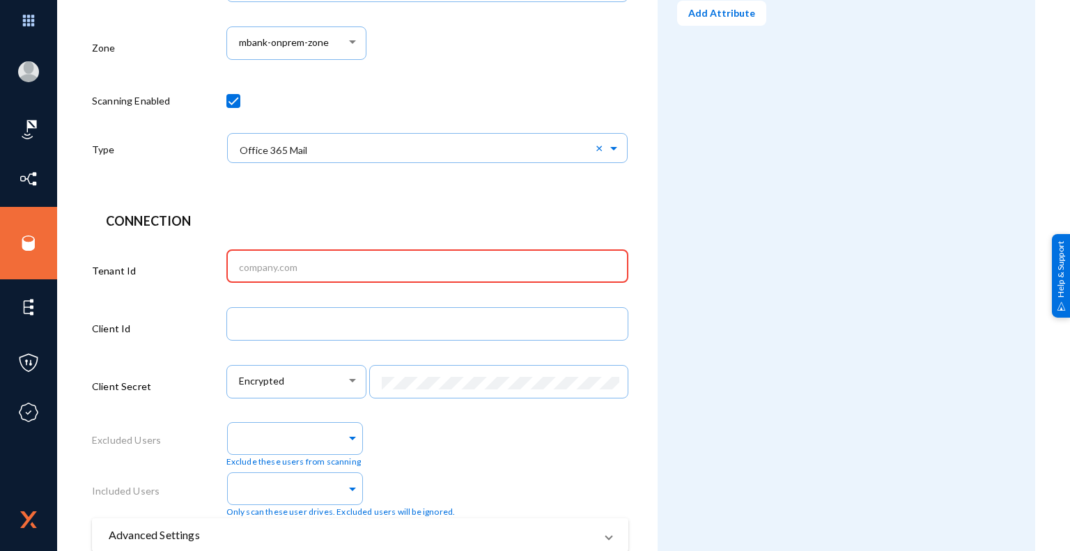
scroll to position [209, 0]
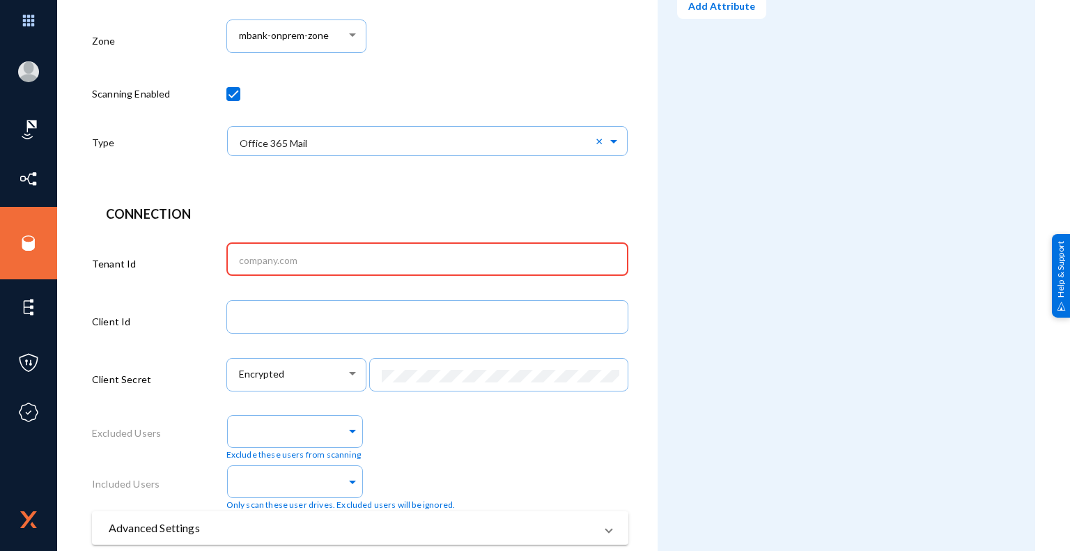
click at [286, 261] on input "text" at bounding box center [430, 260] width 382 height 13
paste input "bf325037-eb21-4a79-8b3f-466dc460bd7c"
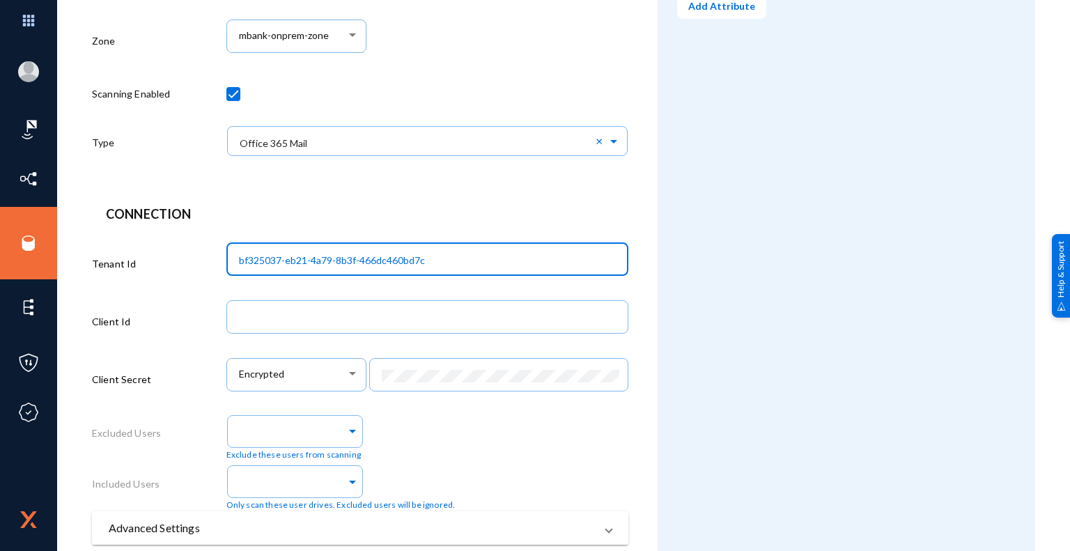
type input "bf325037-eb21-4a79-8b3f-466dc460bd7c"
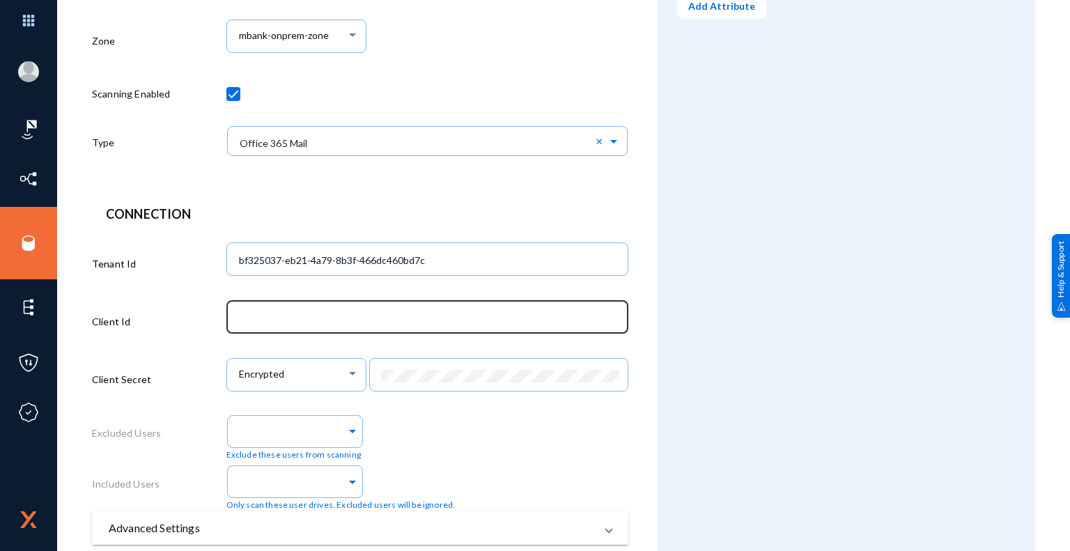
click at [291, 314] on input "text" at bounding box center [430, 318] width 382 height 13
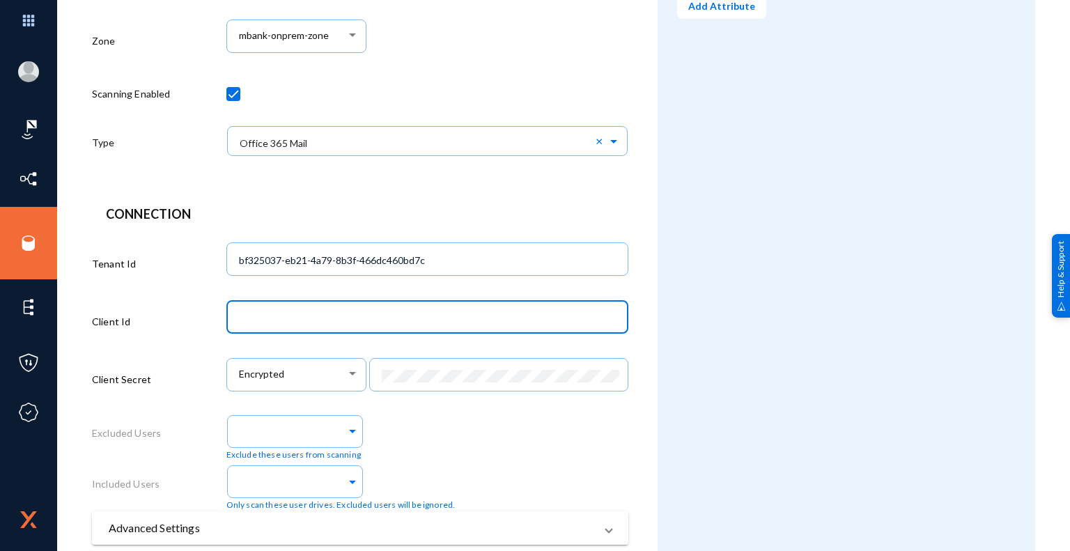
paste input "20471d24-faf8-47f8-aade-f5c91329bf85"
type input "20471d24-faf8-47f8-aade-f5c91329bf85"
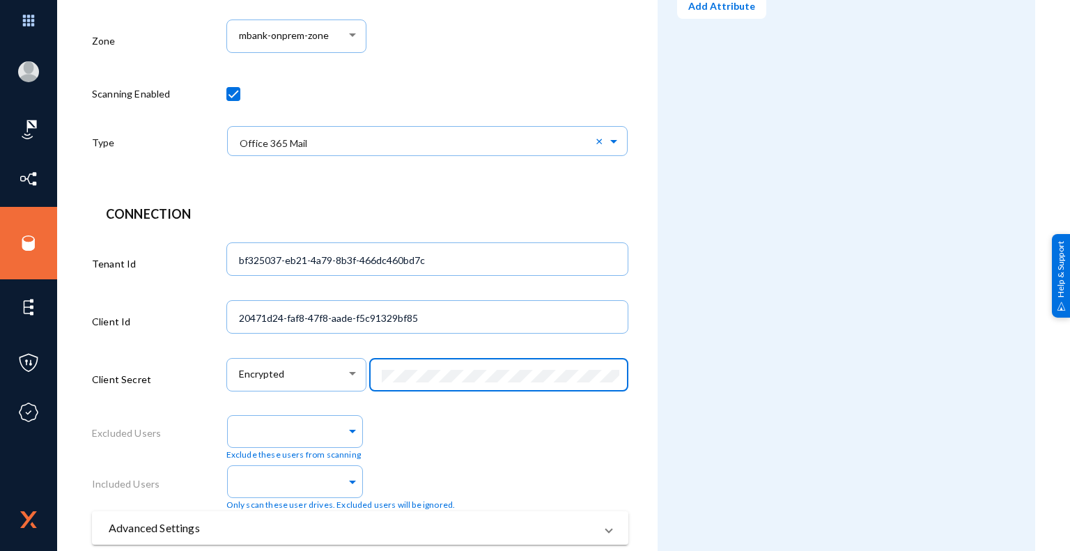
click at [676, 407] on div "Attributes Add Attribute" at bounding box center [847, 238] width 378 height 824
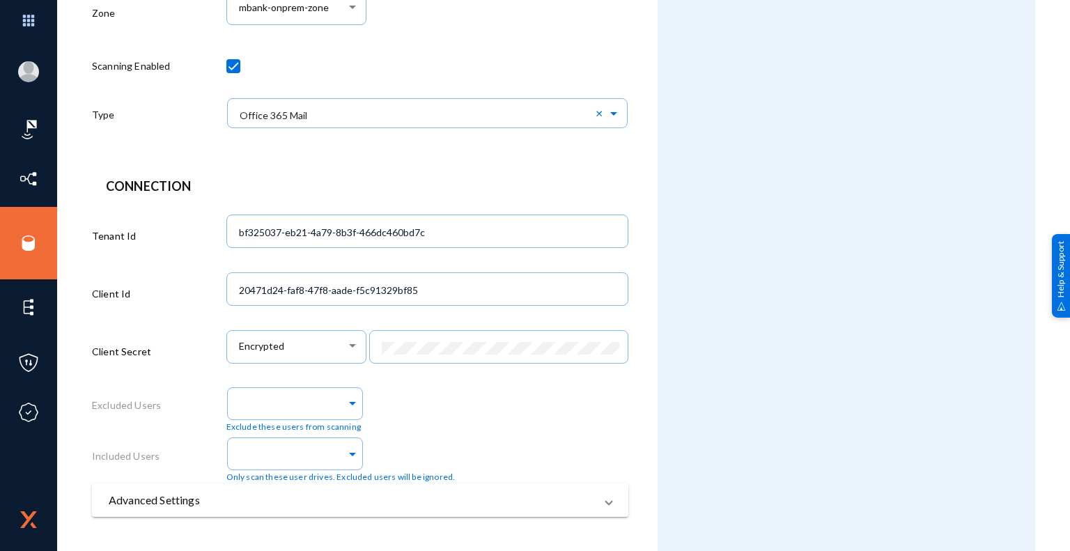
scroll to position [309, 0]
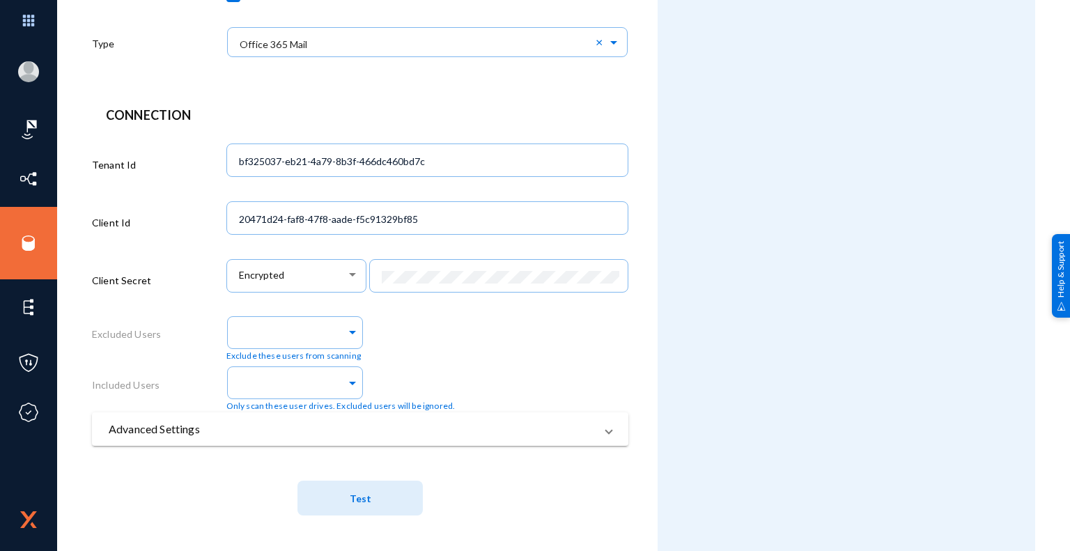
click at [362, 504] on span "Test" at bounding box center [361, 499] width 22 height 12
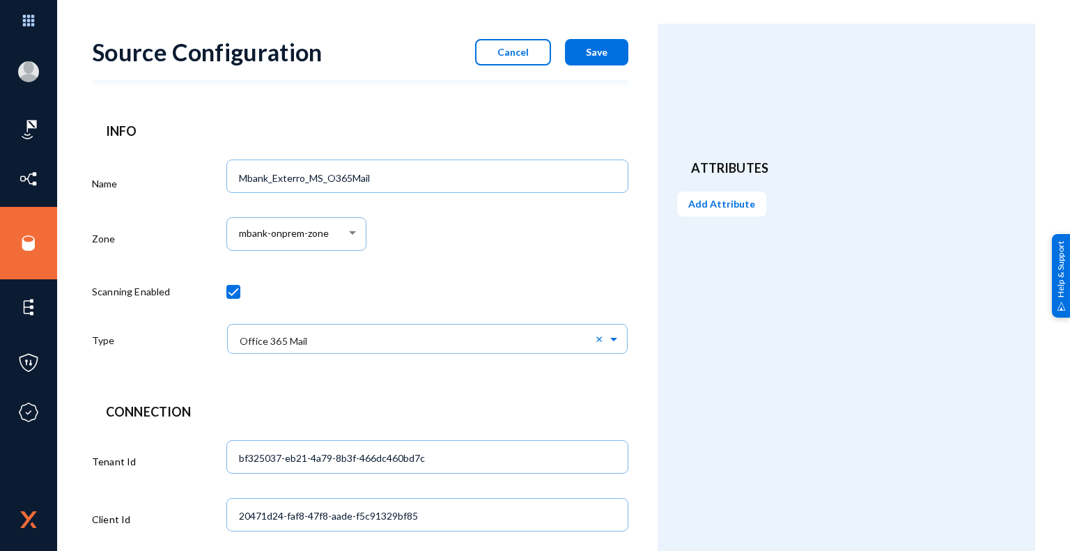
scroll to position [0, 0]
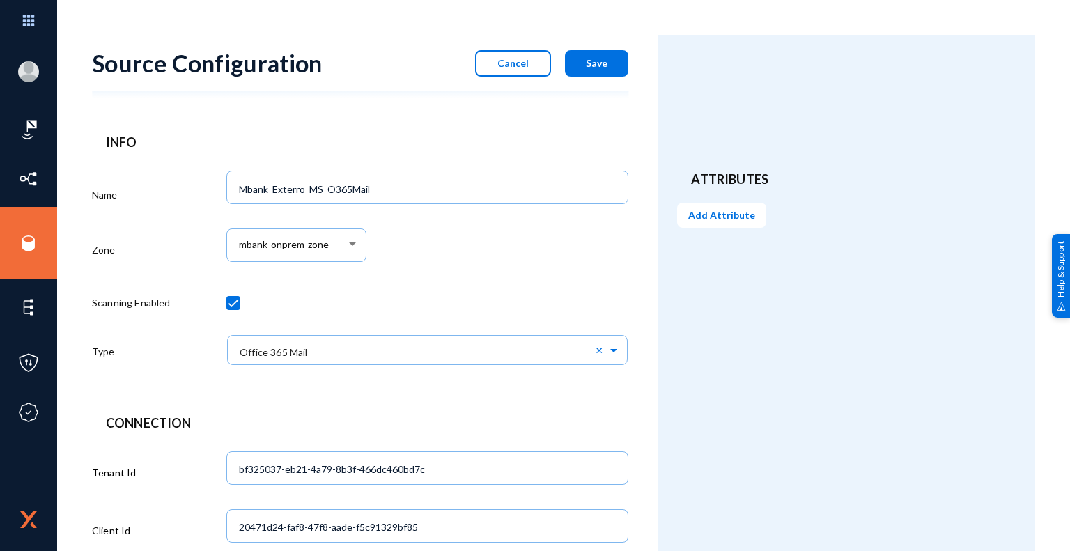
click at [603, 65] on span "Save" at bounding box center [597, 63] width 22 height 12
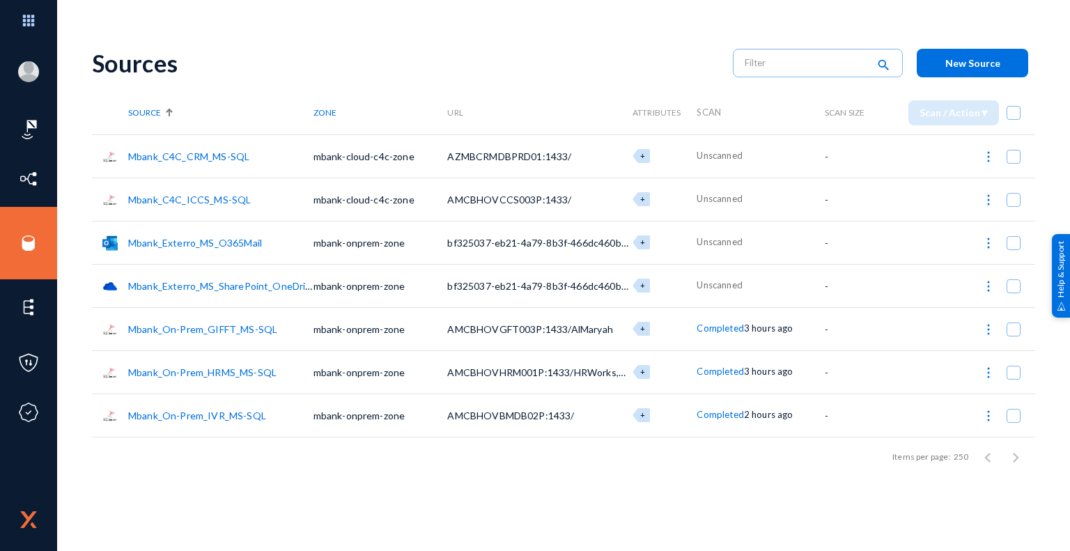
click at [586, 470] on div "Items per page: 250 1 – 7 of 7" at bounding box center [563, 457] width 943 height 39
click at [226, 286] on link "Mbank_Exterro_MS_SharePoint_OneDrive" at bounding box center [222, 286] width 188 height 12
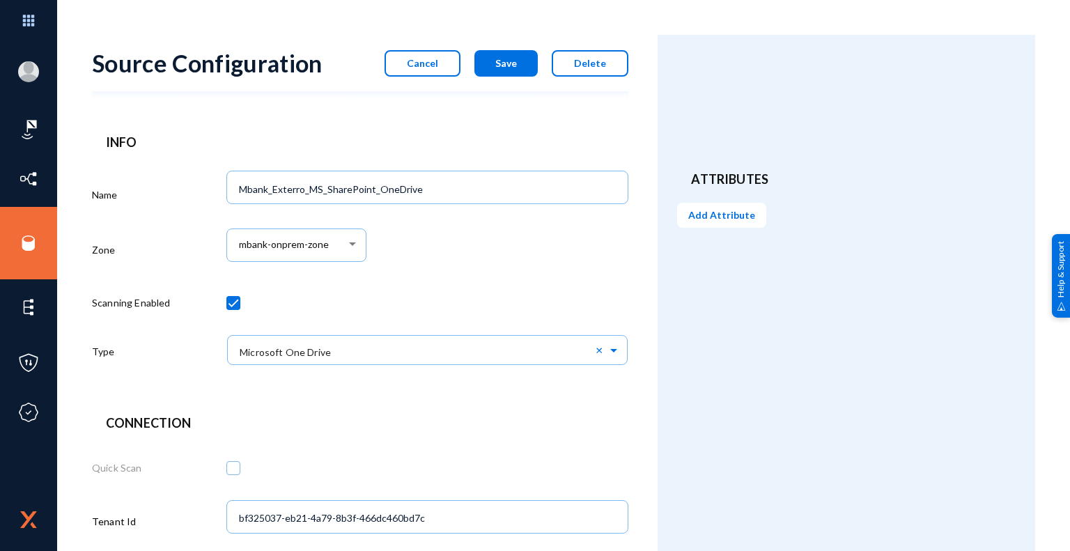
click at [719, 406] on div "Attributes Add Attribute" at bounding box center [847, 522] width 378 height 974
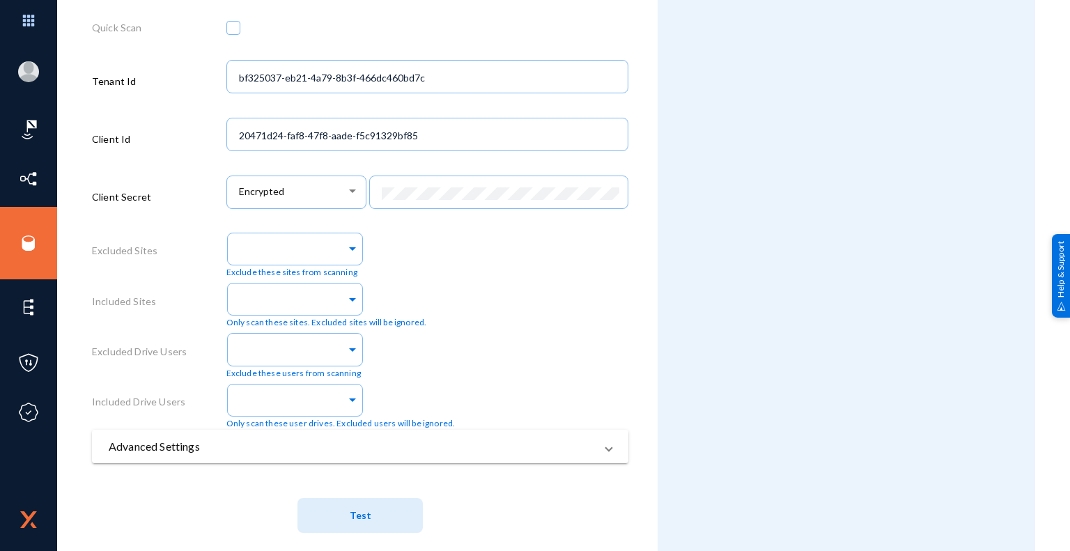
scroll to position [459, 0]
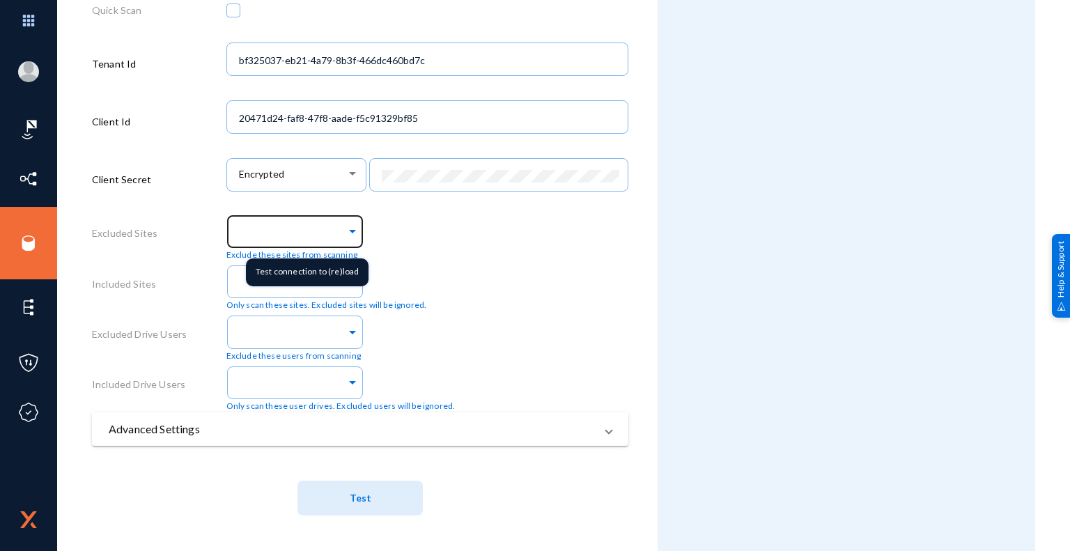
click at [349, 231] on span at bounding box center [352, 229] width 13 height 15
click at [349, 230] on span at bounding box center [352, 229] width 13 height 15
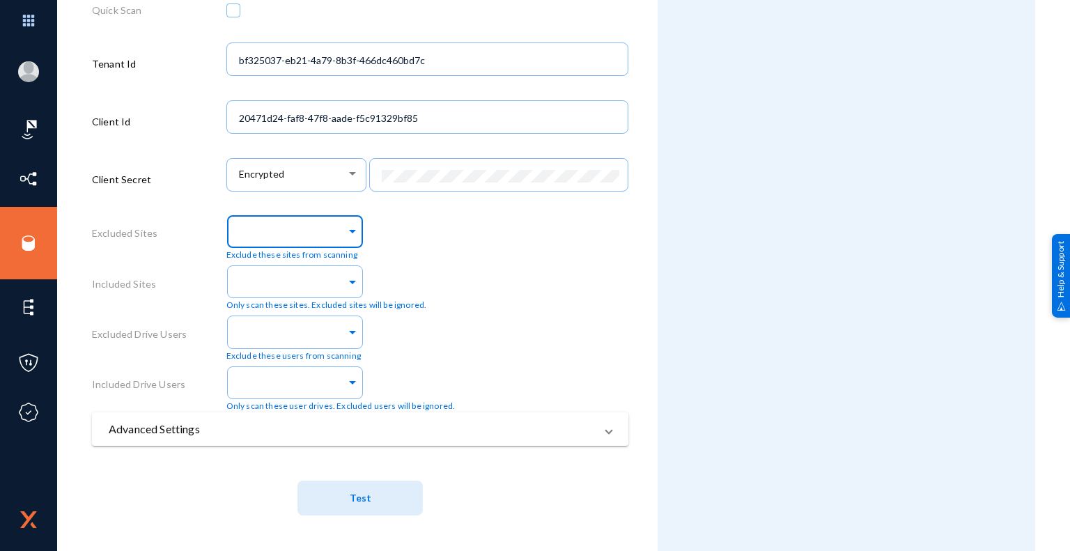
click at [283, 243] on div at bounding box center [292, 233] width 109 height 24
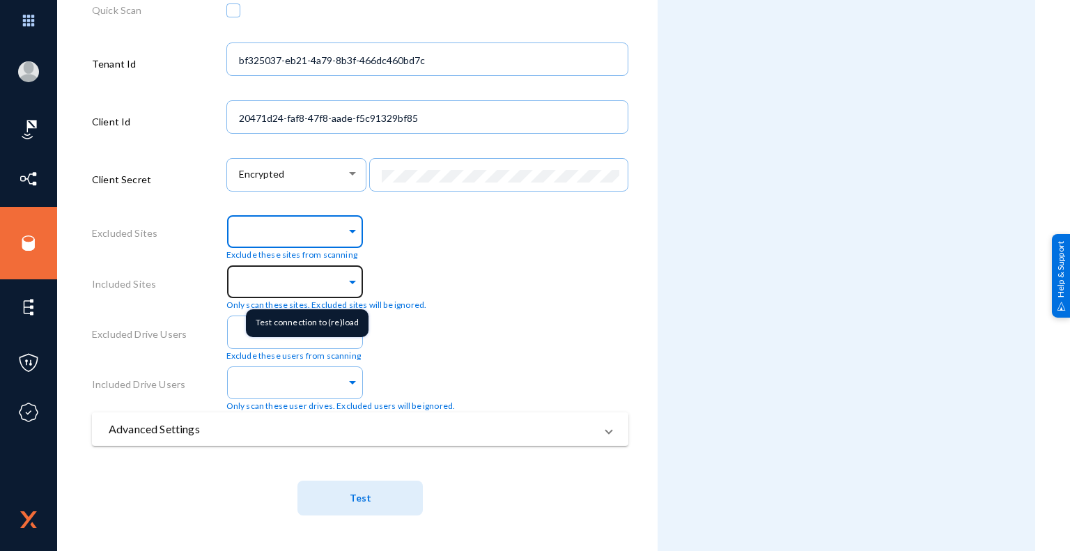
click at [349, 281] on span at bounding box center [352, 280] width 13 height 15
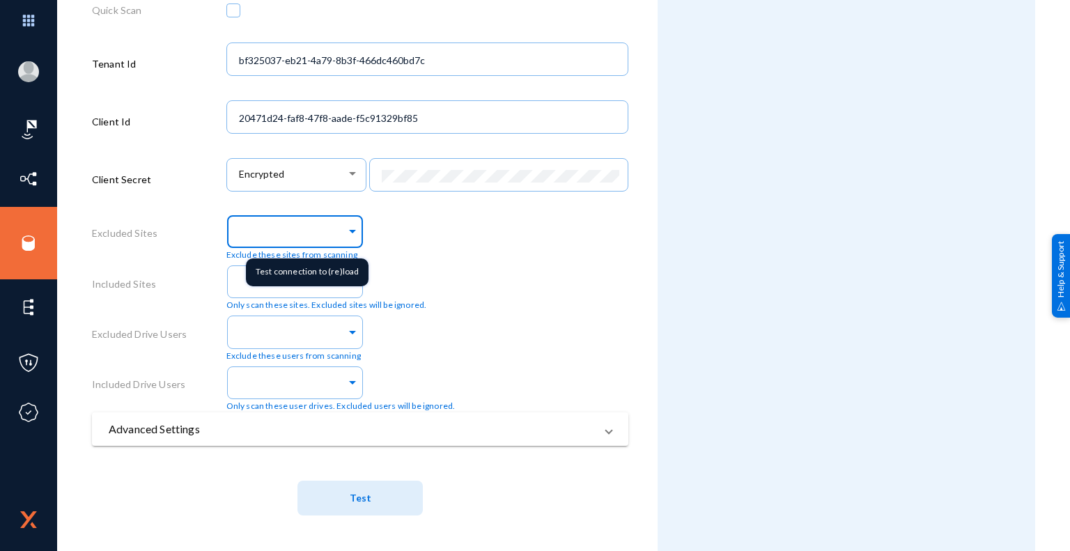
click at [302, 237] on input "text" at bounding box center [292, 233] width 109 height 13
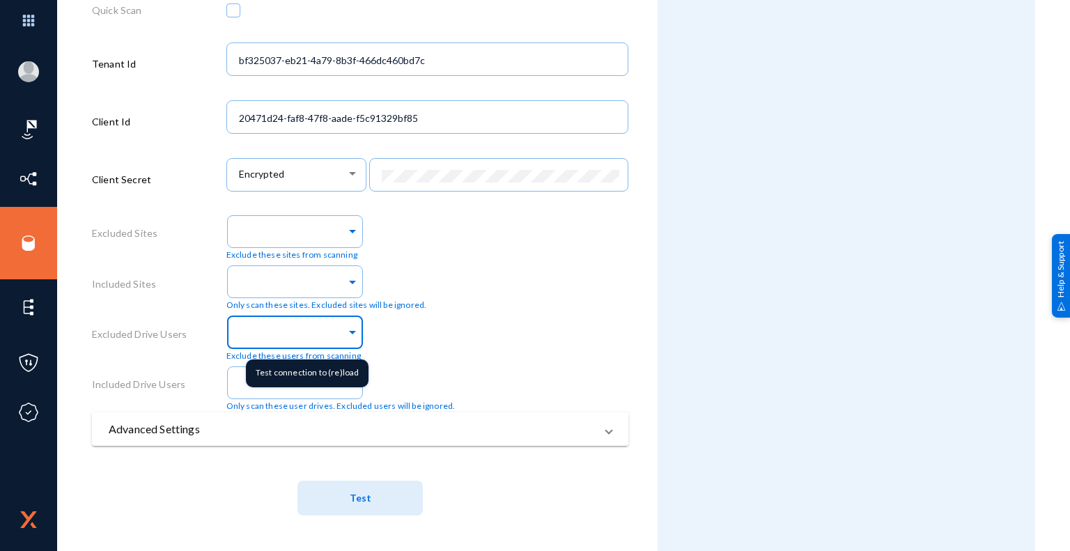
click at [298, 337] on input "text" at bounding box center [292, 333] width 109 height 13
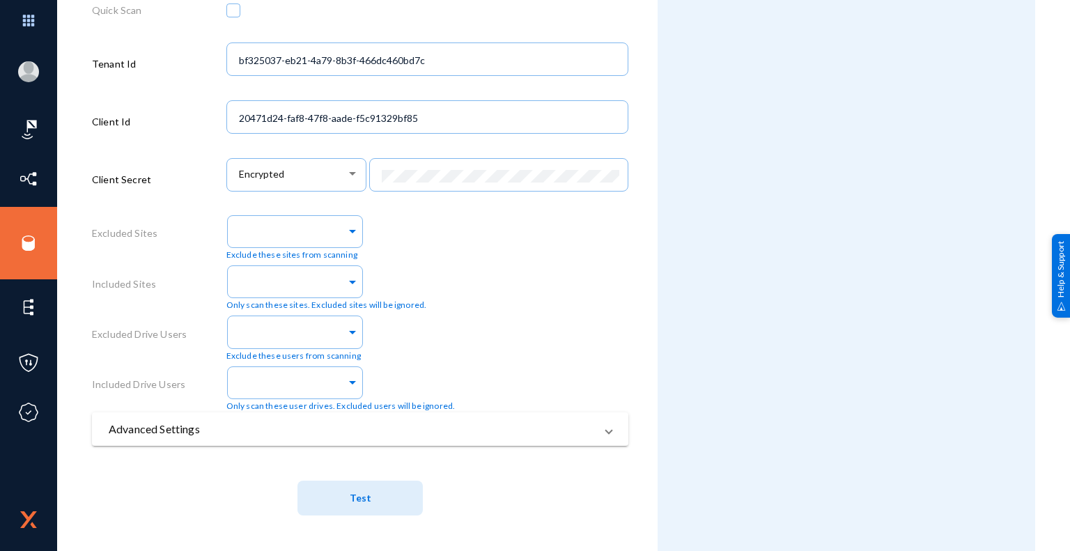
click at [543, 315] on div "Exclude these users from scanning" at bounding box center [427, 336] width 403 height 50
click at [606, 434] on span at bounding box center [609, 429] width 6 height 17
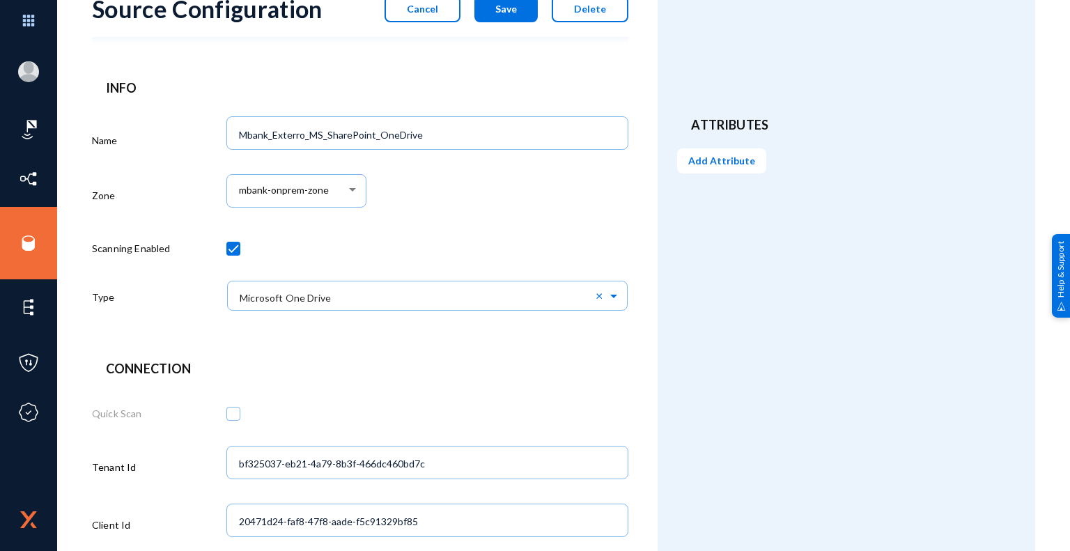
scroll to position [0, 0]
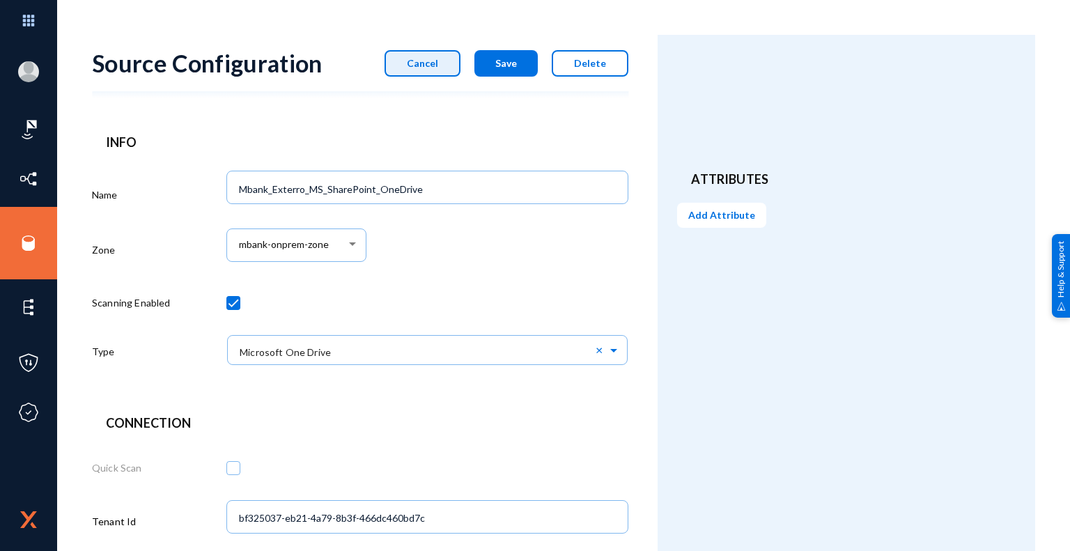
click at [439, 70] on button "Cancel" at bounding box center [423, 63] width 76 height 26
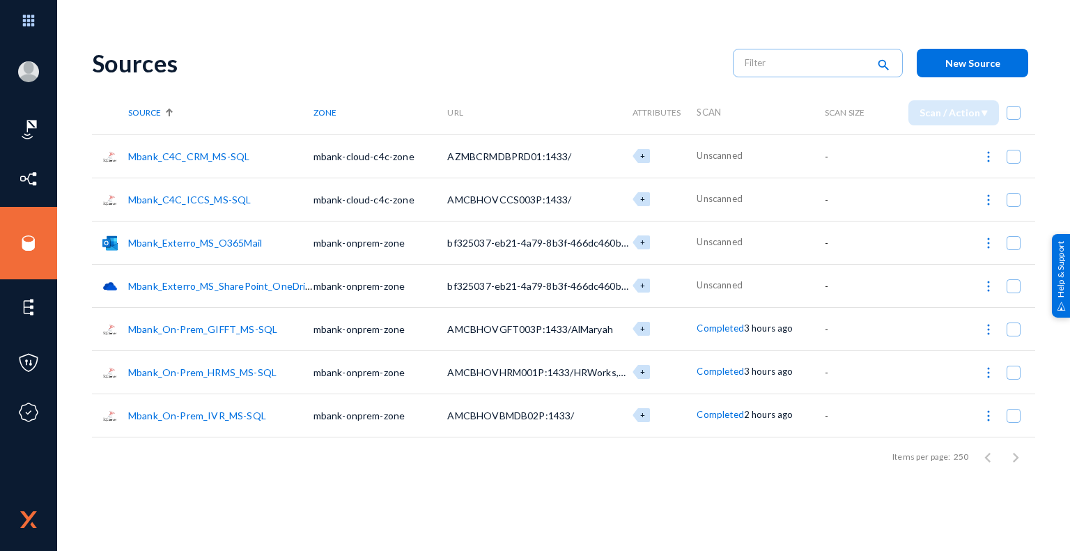
click at [1012, 289] on span at bounding box center [1014, 286] width 14 height 14
click at [1013, 293] on input "checkbox" at bounding box center [1013, 293] width 1 height 1
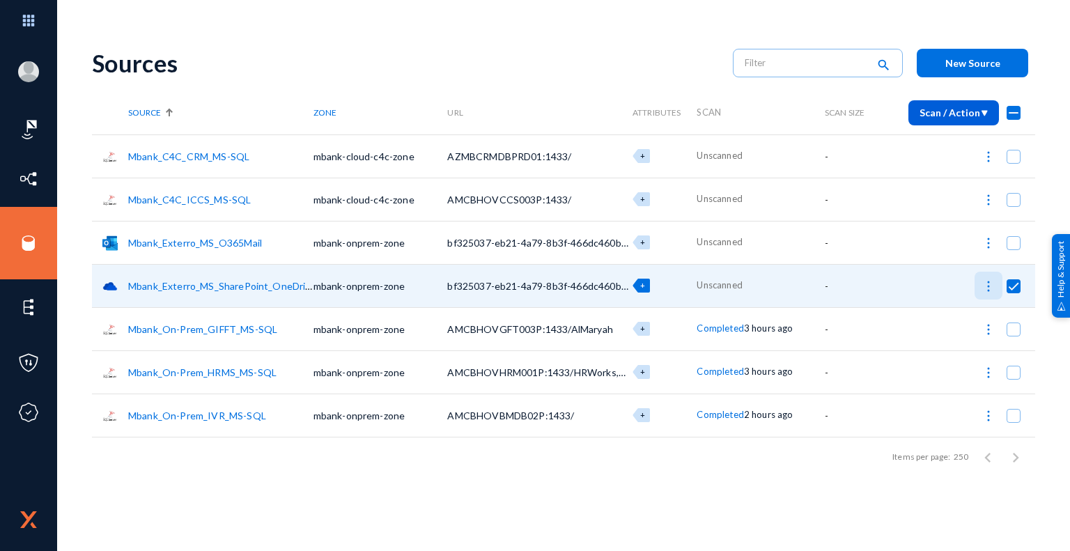
click at [989, 286] on img at bounding box center [989, 286] width 14 height 14
click at [988, 203] on div at bounding box center [535, 275] width 1070 height 551
checkbox input "false"
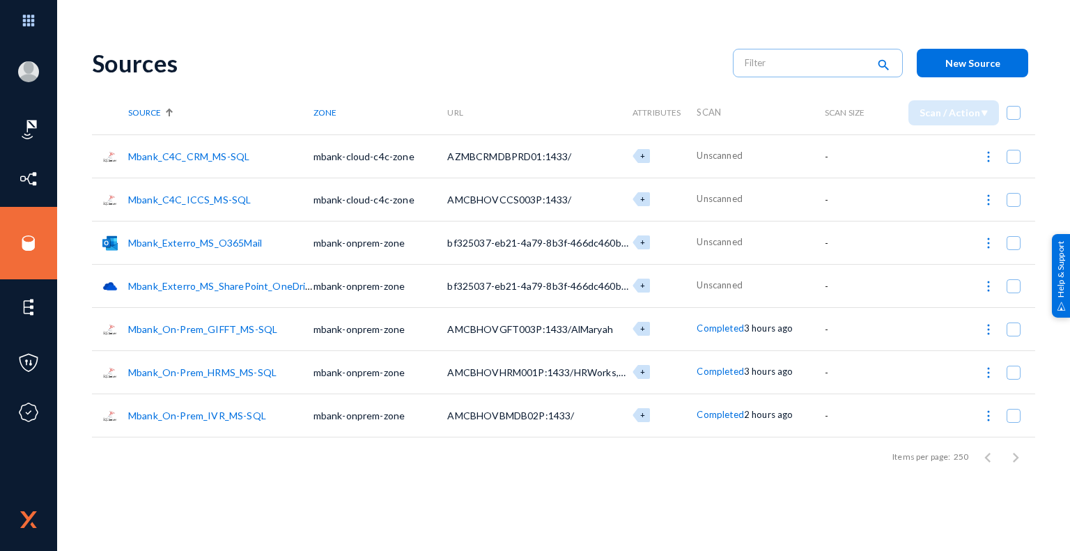
click at [988, 203] on img at bounding box center [989, 200] width 14 height 14
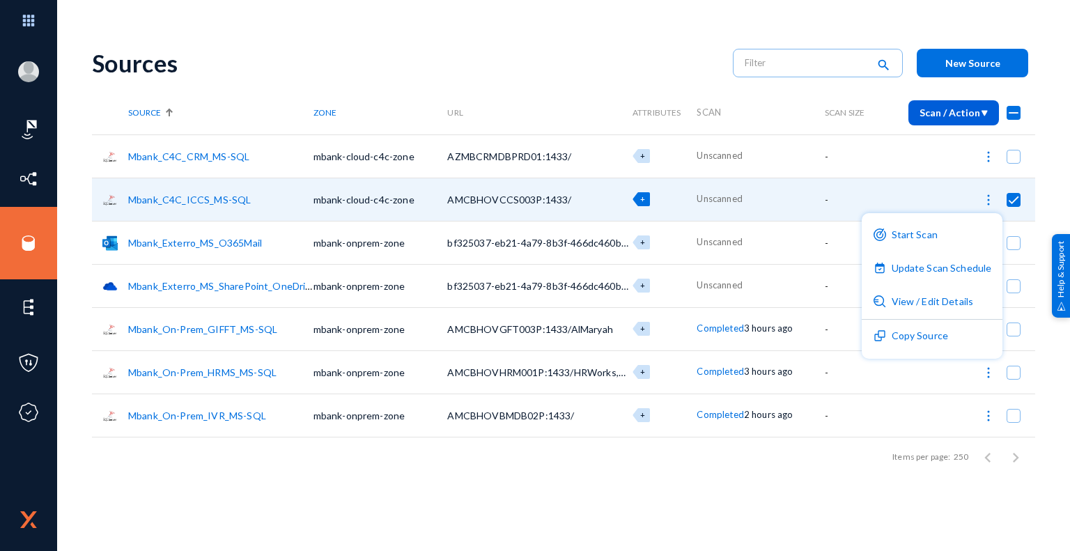
click at [1012, 288] on div at bounding box center [535, 275] width 1070 height 551
checkbox input "false"
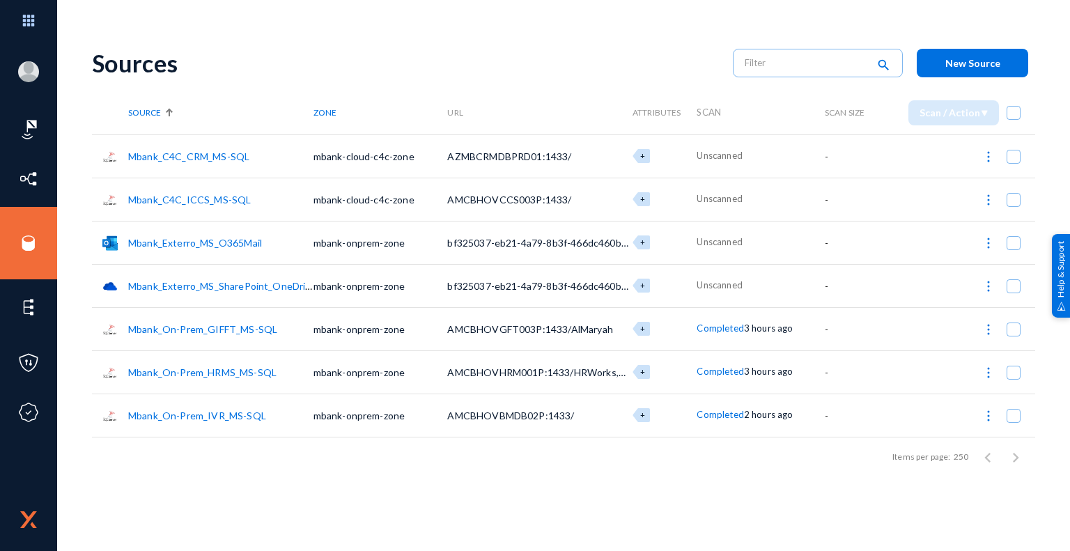
click at [1012, 288] on span at bounding box center [1014, 286] width 14 height 14
click at [1013, 293] on input "checkbox" at bounding box center [1013, 293] width 1 height 1
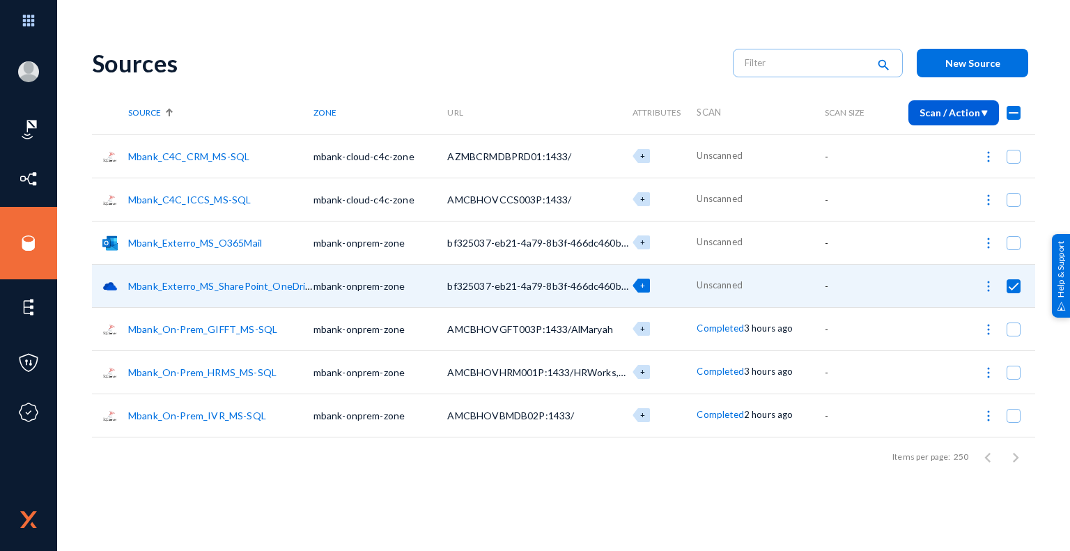
click at [992, 288] on img at bounding box center [989, 286] width 14 height 14
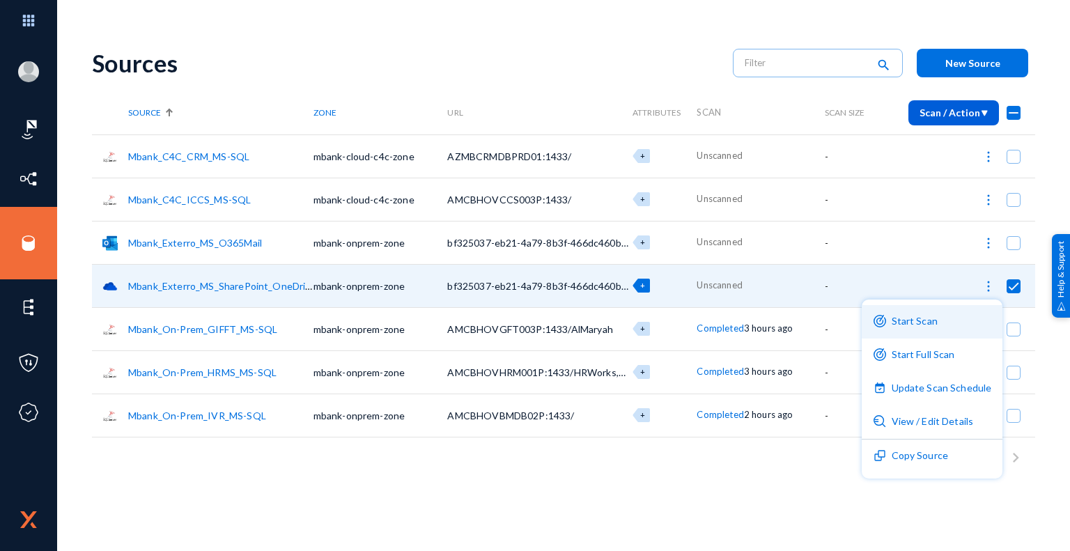
click at [918, 322] on button "Start Scan" at bounding box center [932, 321] width 141 height 33
checkbox input "false"
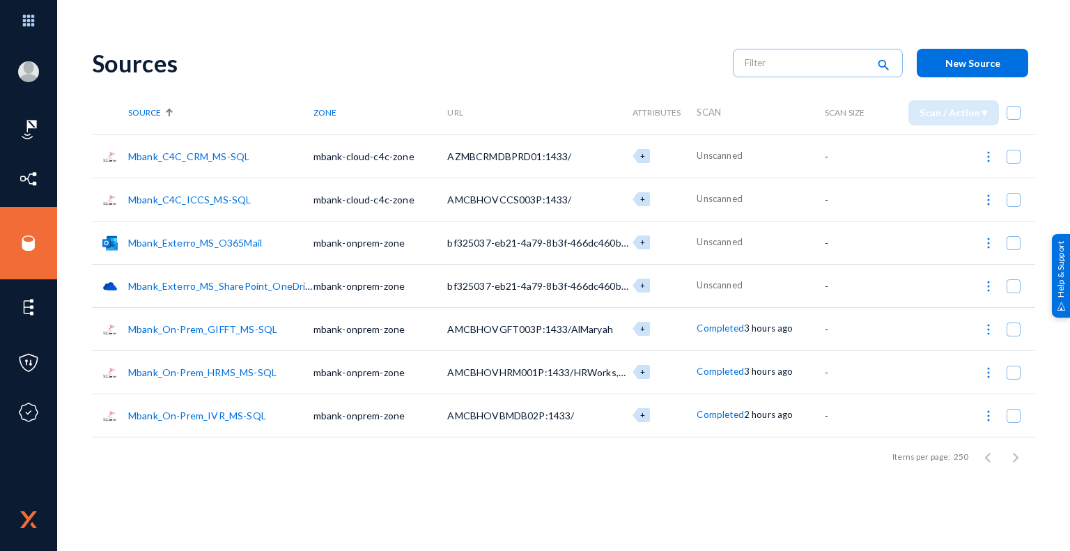
click at [985, 245] on img at bounding box center [989, 243] width 14 height 14
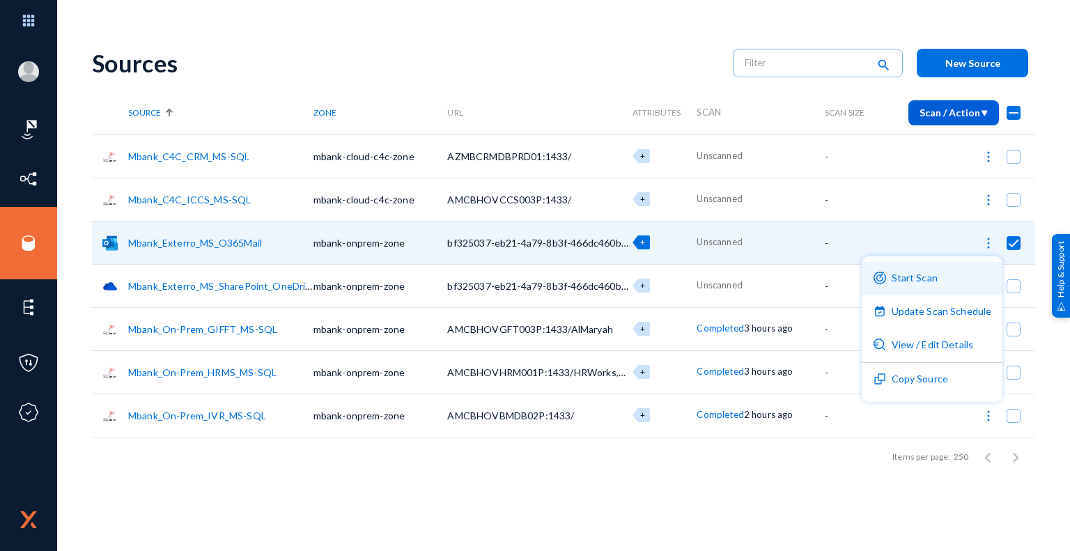
click at [928, 280] on button "Start Scan" at bounding box center [932, 278] width 141 height 33
checkbox input "false"
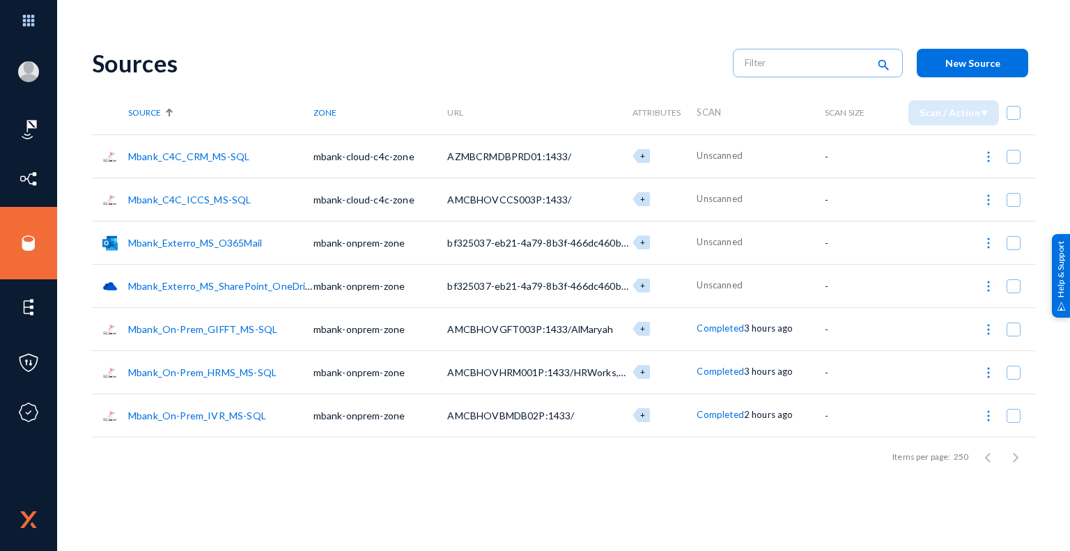
click at [196, 200] on link "Mbank_C4C_ICCS_MS-SQL" at bounding box center [189, 200] width 123 height 12
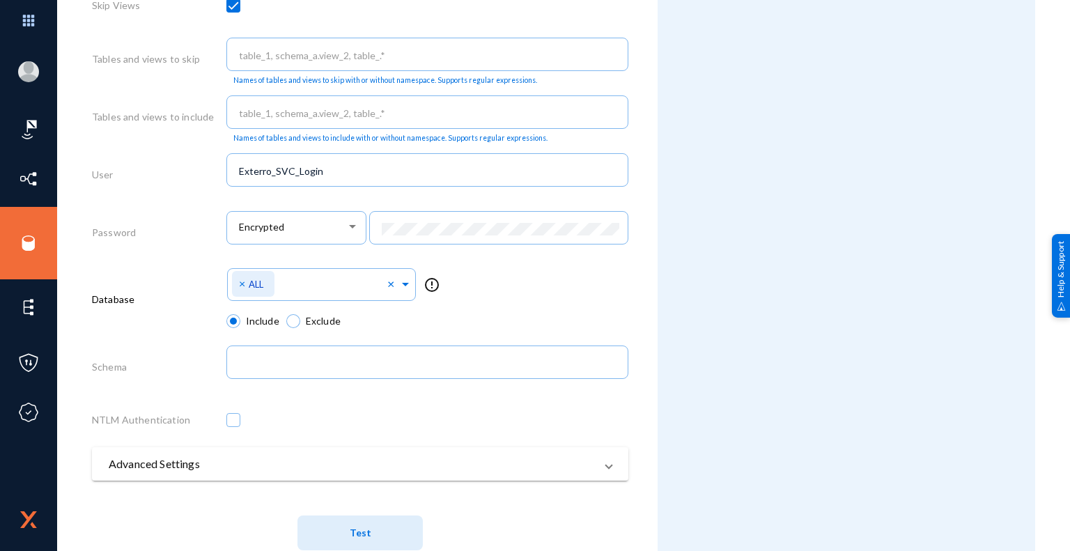
scroll to position [664, 0]
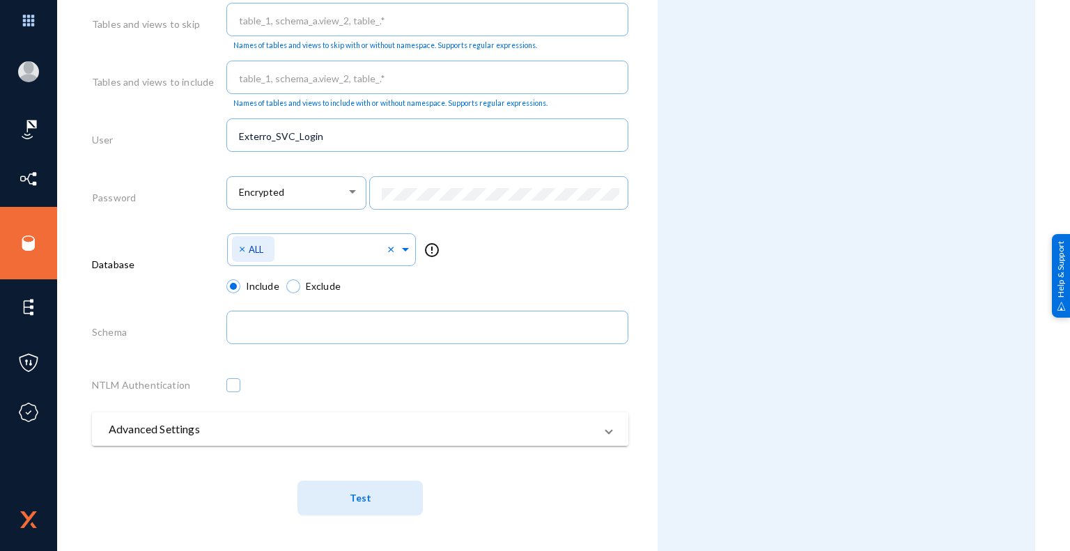
click at [199, 435] on mat-panel-title "Advanced Settings" at bounding box center [352, 429] width 486 height 17
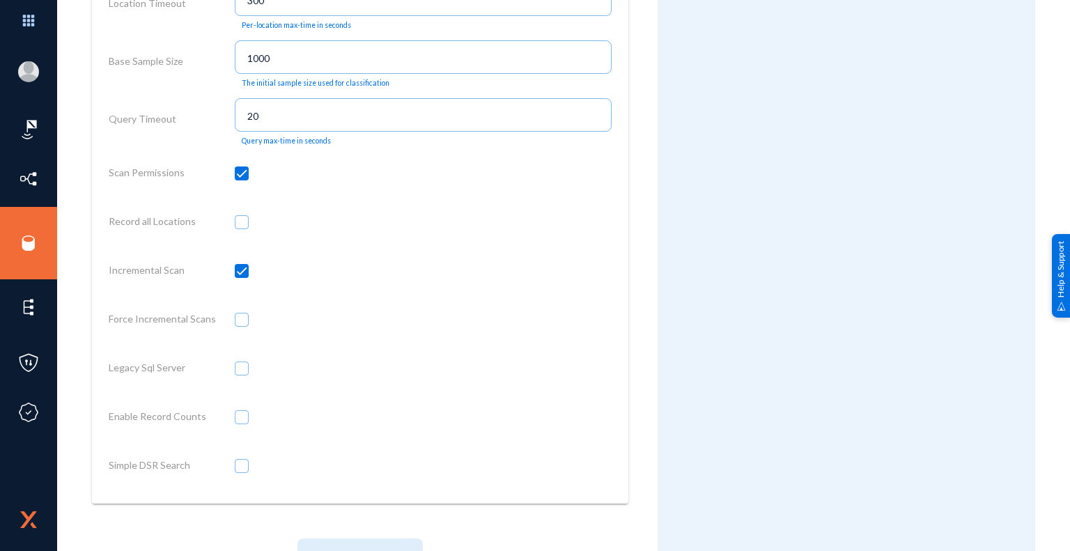
scroll to position [1202, 0]
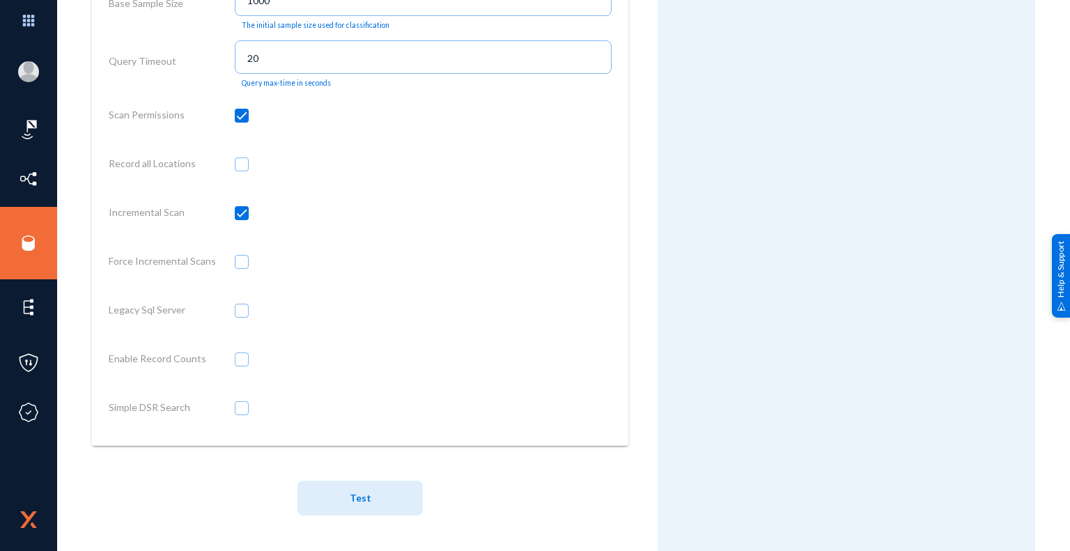
click at [240, 312] on span at bounding box center [242, 311] width 14 height 14
click at [241, 317] on input "checkbox" at bounding box center [241, 317] width 1 height 1
checkbox input "true"
click at [360, 501] on span "Test" at bounding box center [361, 499] width 22 height 12
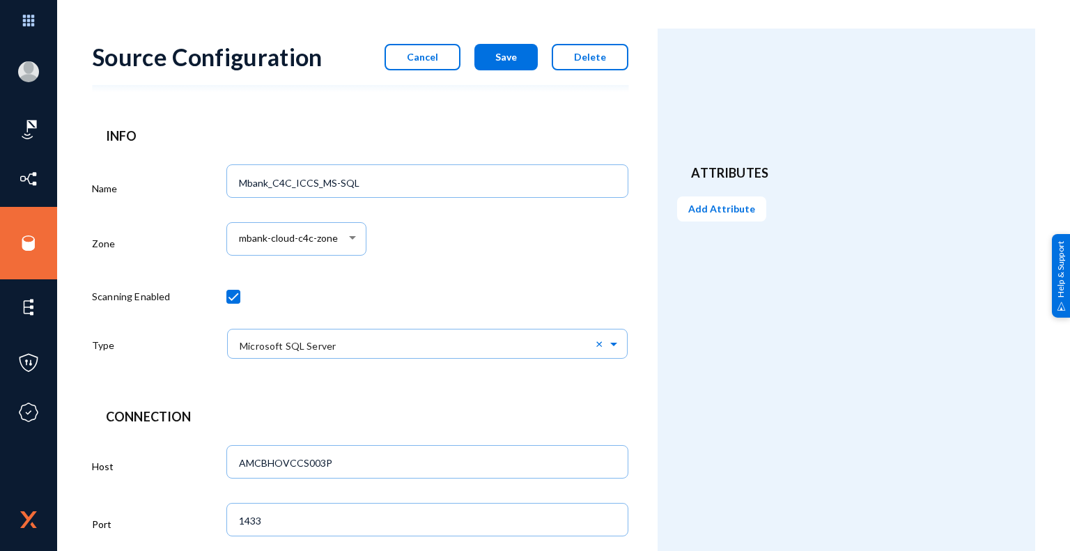
scroll to position [0, 0]
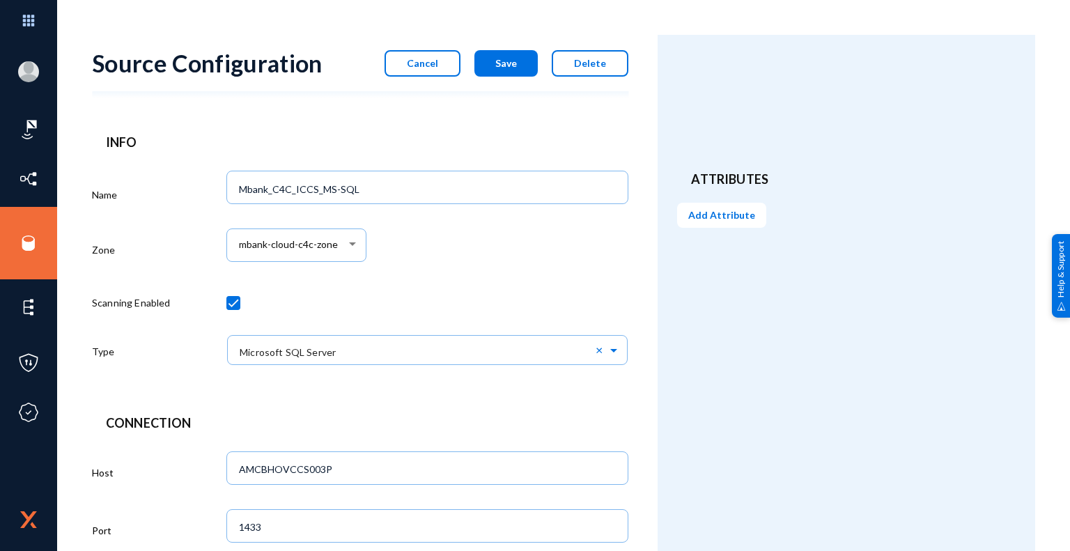
click at [506, 63] on span "Save" at bounding box center [506, 63] width 22 height 12
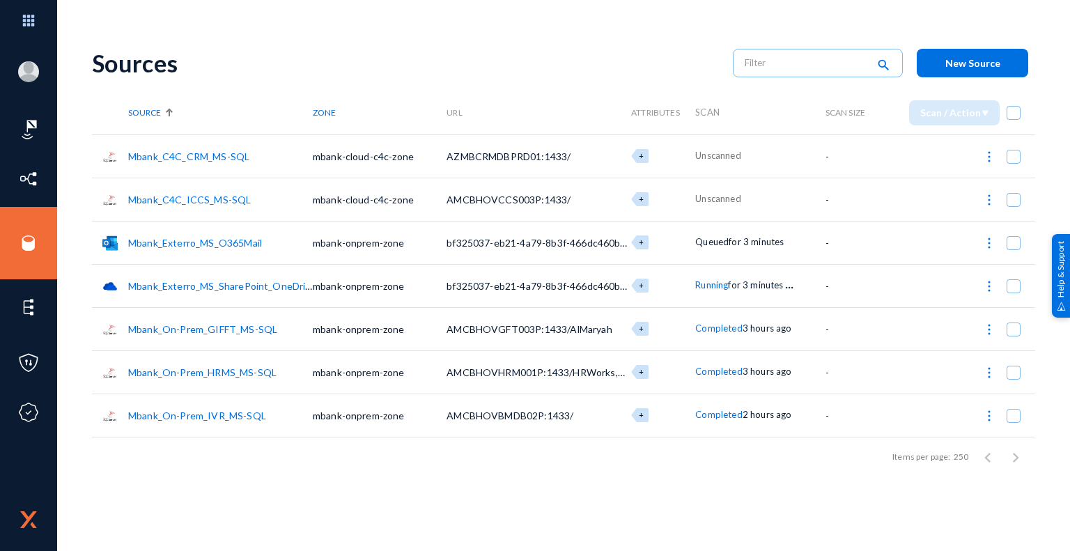
click at [206, 155] on link "Mbank_C4C_CRM_MS-SQL" at bounding box center [188, 156] width 121 height 12
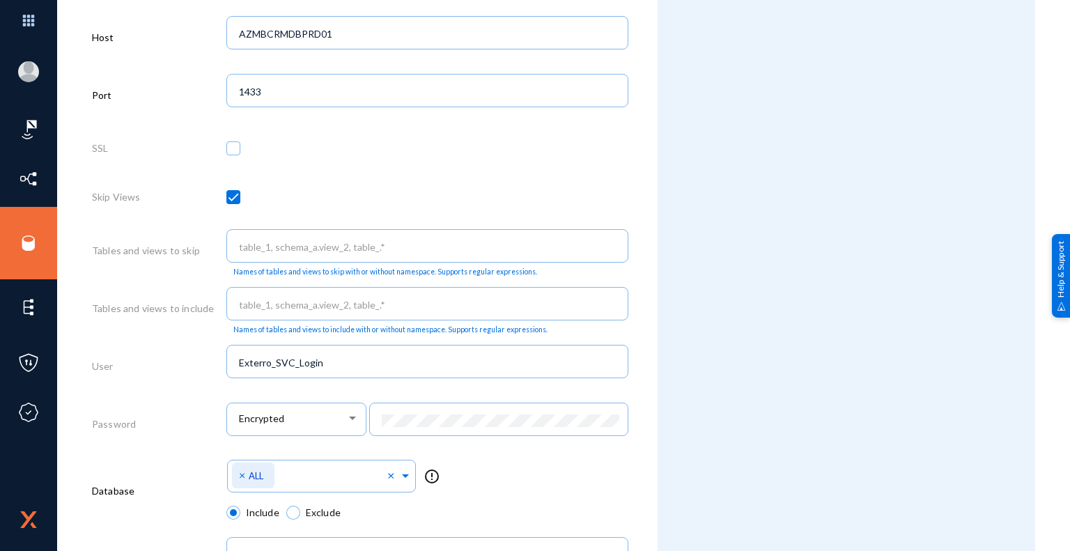
scroll to position [664, 0]
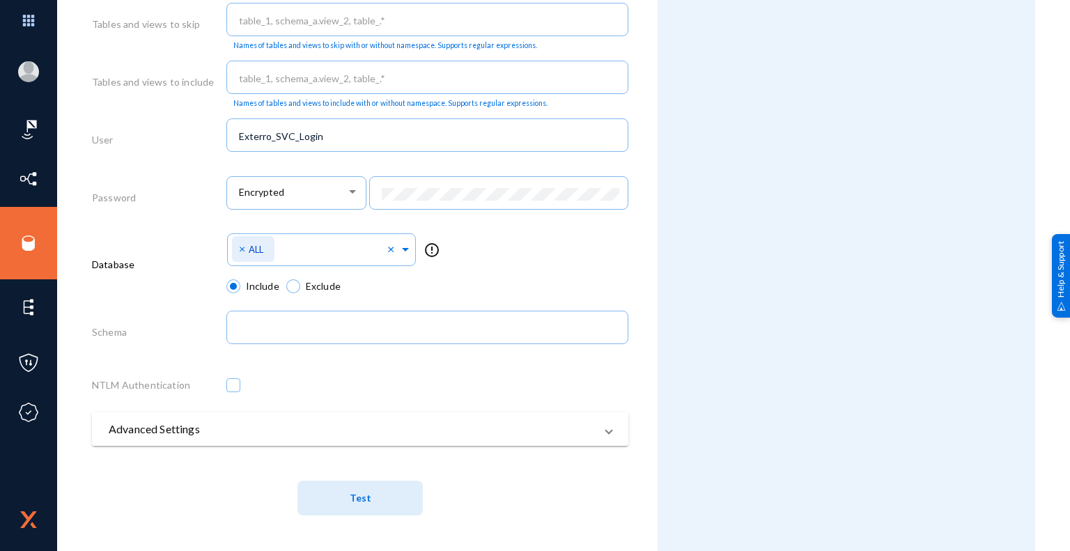
click at [222, 433] on mat-panel-title "Advanced Settings" at bounding box center [352, 429] width 486 height 17
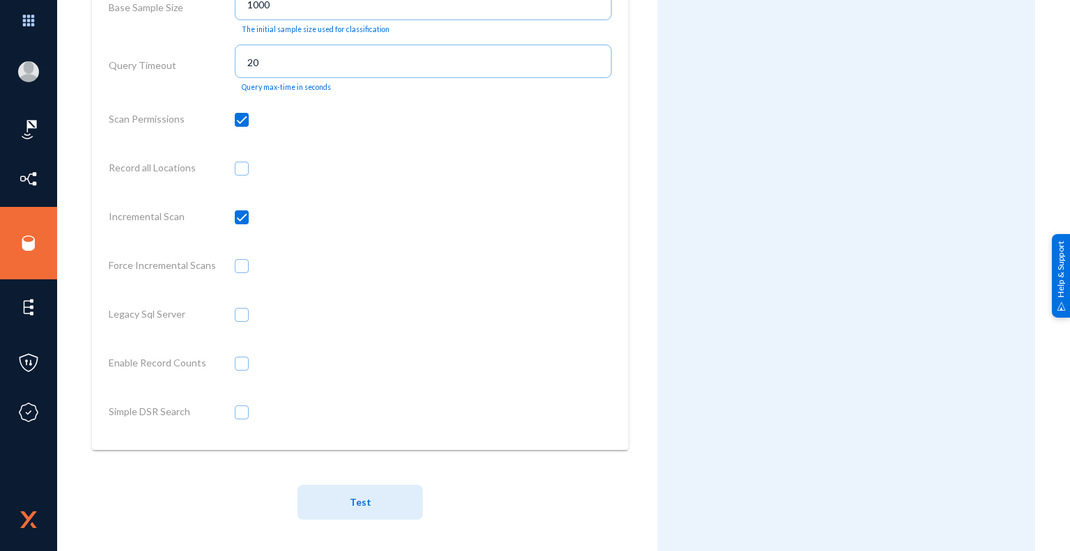
scroll to position [1202, 0]
click at [245, 313] on span at bounding box center [242, 311] width 14 height 14
click at [242, 317] on input "checkbox" at bounding box center [241, 317] width 1 height 1
checkbox input "true"
click at [362, 505] on span "Test" at bounding box center [361, 498] width 22 height 26
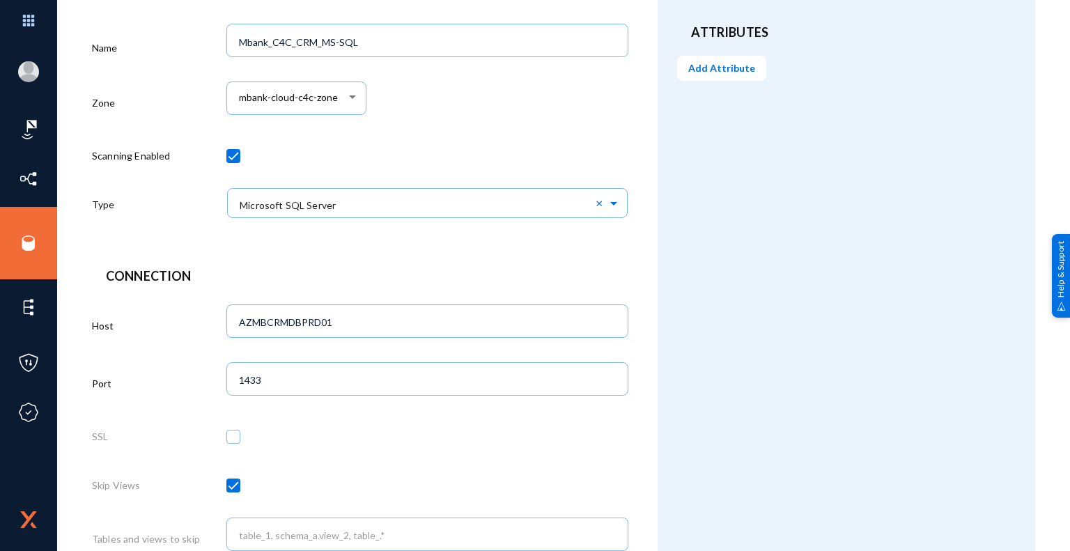
scroll to position [0, 0]
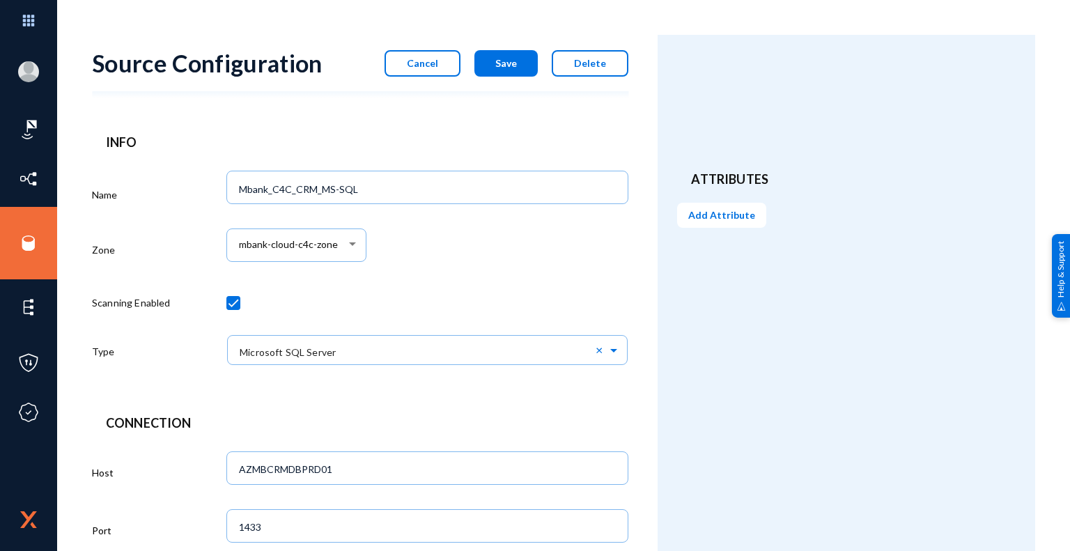
click at [426, 61] on span "Cancel" at bounding box center [422, 63] width 31 height 12
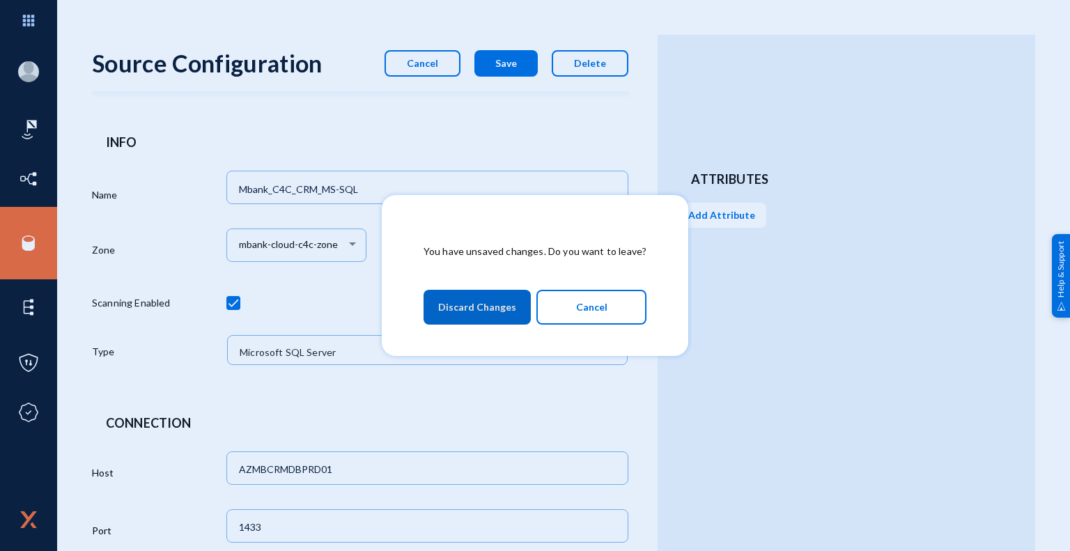
click at [616, 314] on button "Cancel" at bounding box center [591, 307] width 110 height 35
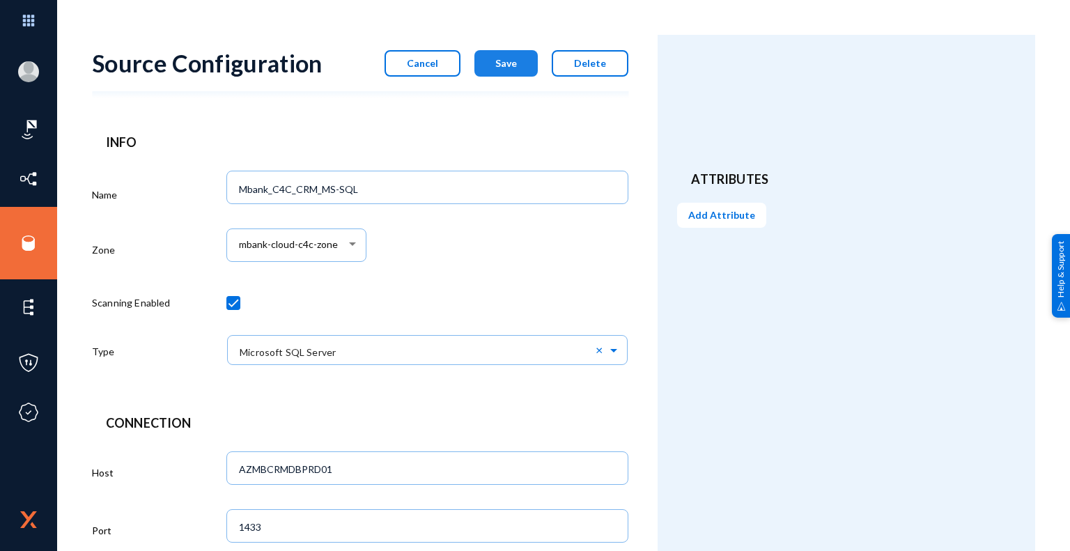
click at [519, 65] on button "Save" at bounding box center [505, 63] width 63 height 26
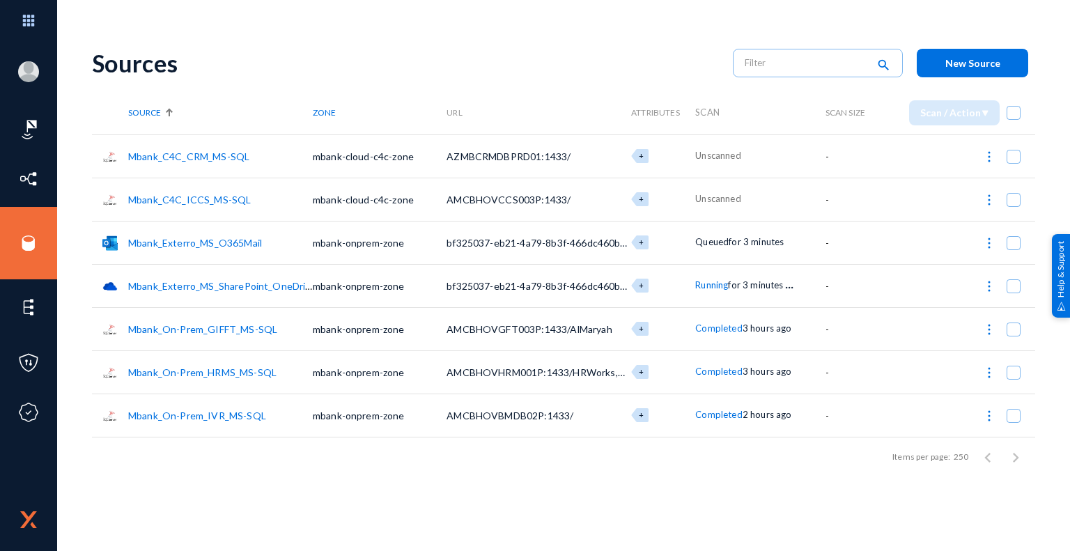
click at [721, 329] on span "Completed" at bounding box center [718, 328] width 47 height 11
